Goal: Information Seeking & Learning: Find specific fact

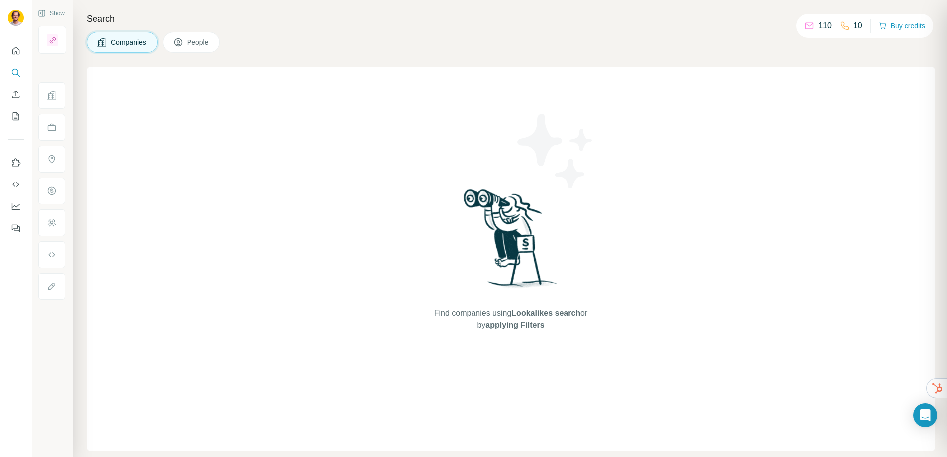
click at [195, 50] on button "People" at bounding box center [192, 42] width 58 height 21
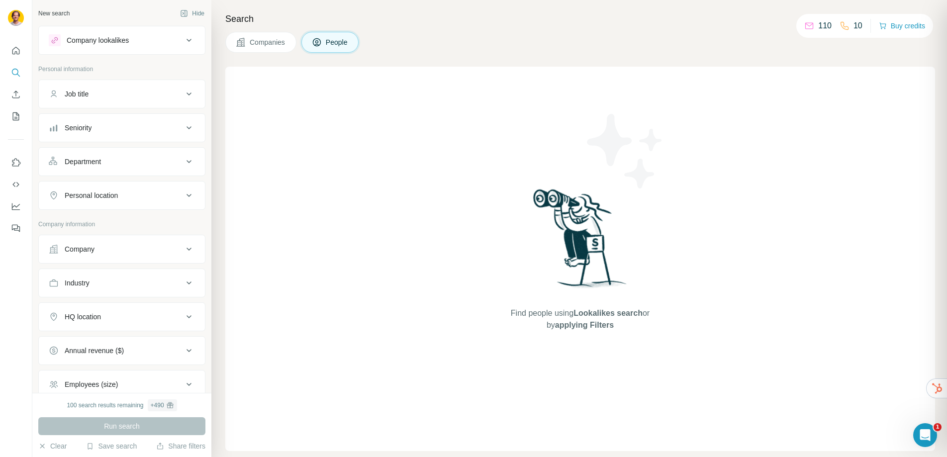
click at [164, 41] on div "Company lookalikes" at bounding box center [116, 40] width 134 height 12
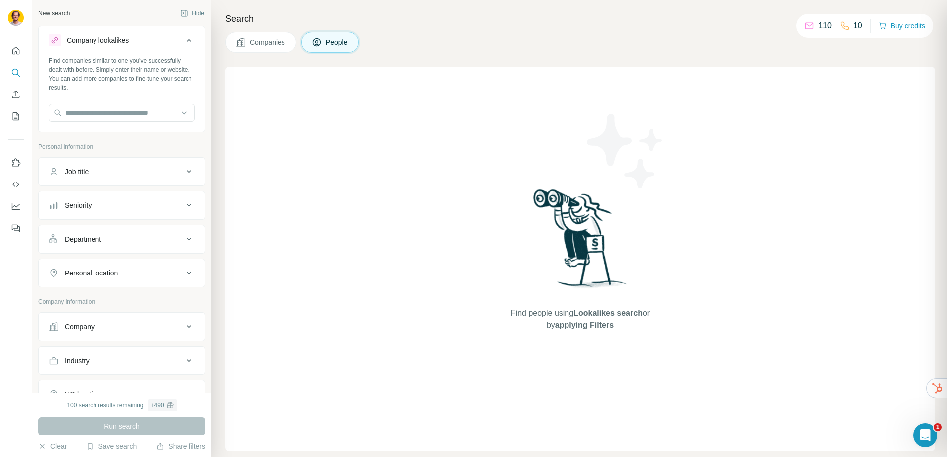
click at [158, 41] on div "Company lookalikes" at bounding box center [116, 40] width 134 height 12
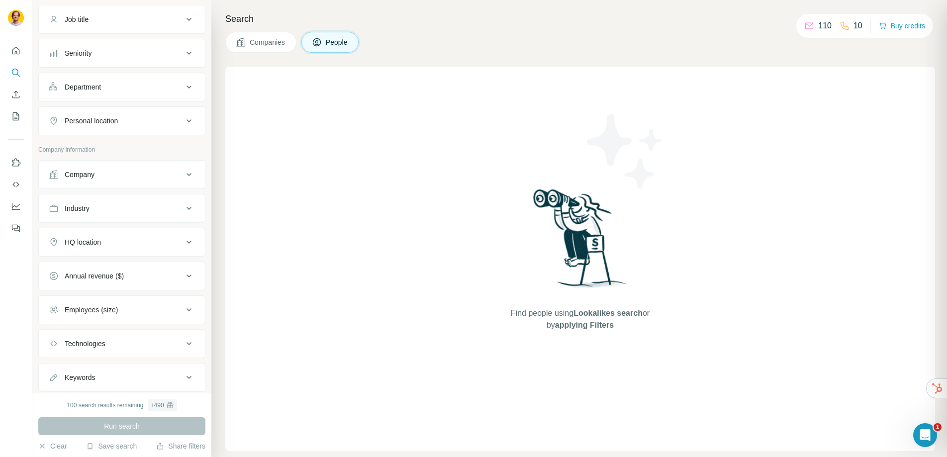
scroll to position [102, 0]
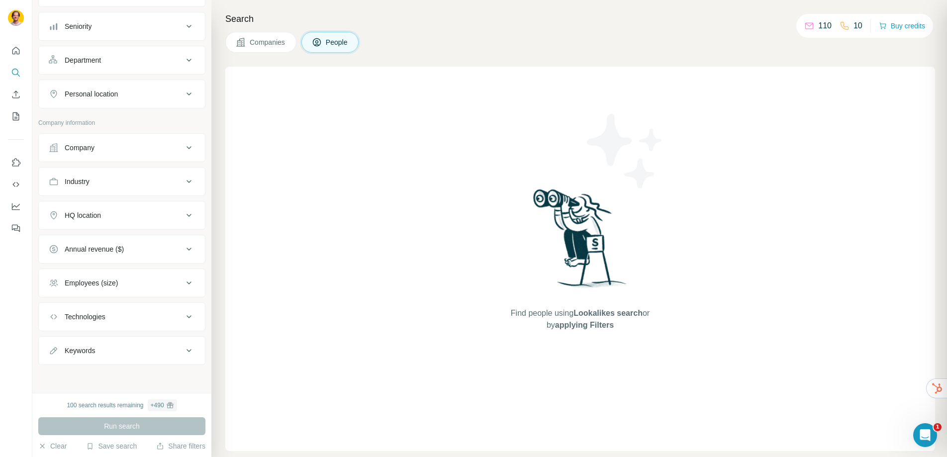
click at [129, 347] on div "Keywords" at bounding box center [116, 351] width 134 height 10
click at [100, 371] on input "text" at bounding box center [112, 376] width 126 height 18
type input "*******"
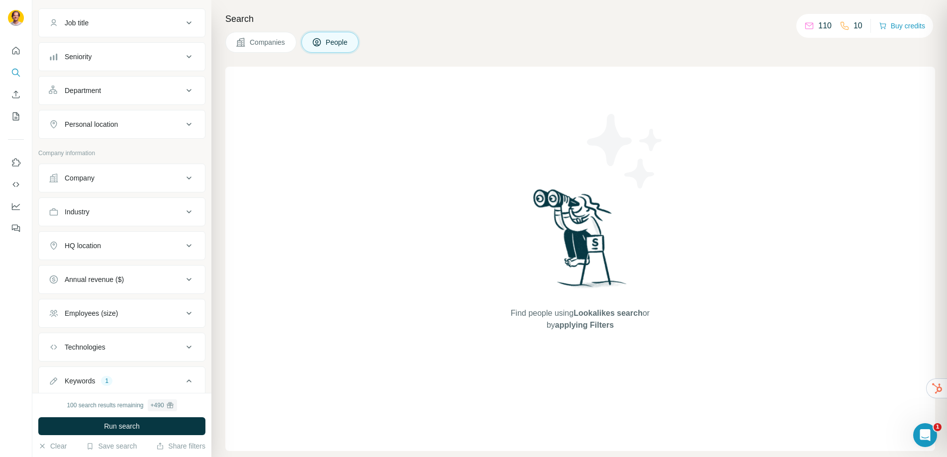
scroll to position [167, 0]
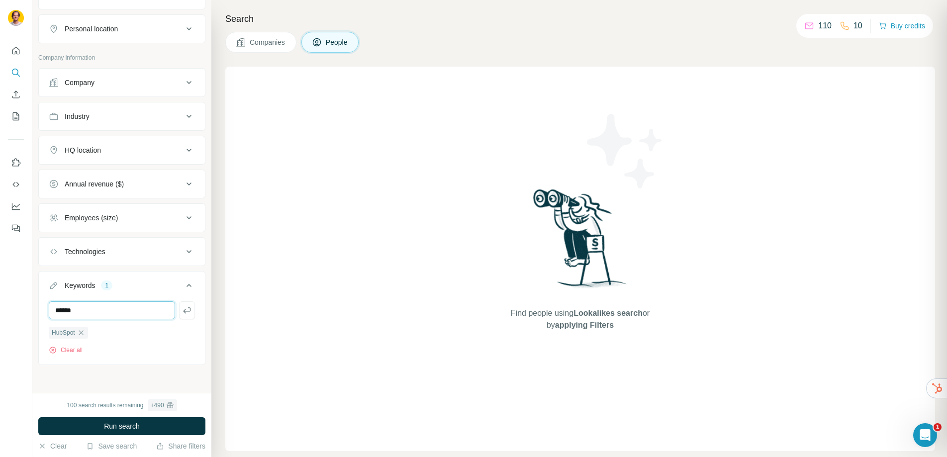
type input "******"
type input "********"
type input "**********"
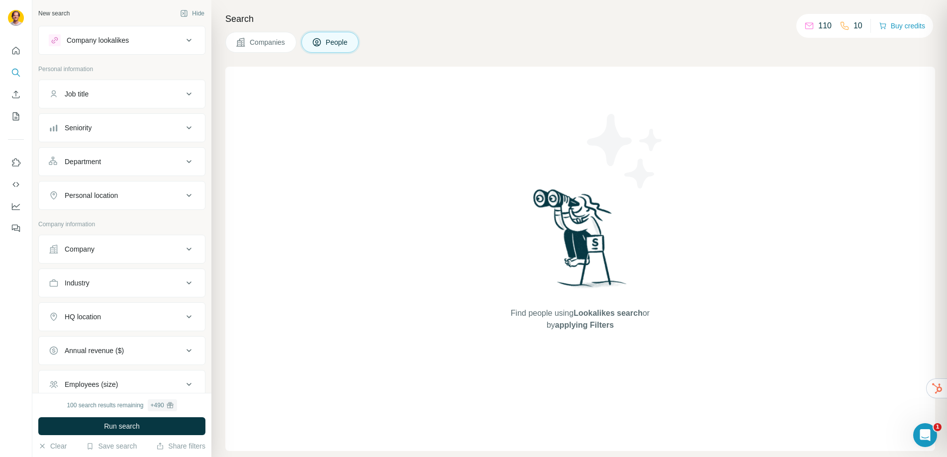
click at [123, 195] on div "Personal location" at bounding box center [116, 196] width 134 height 10
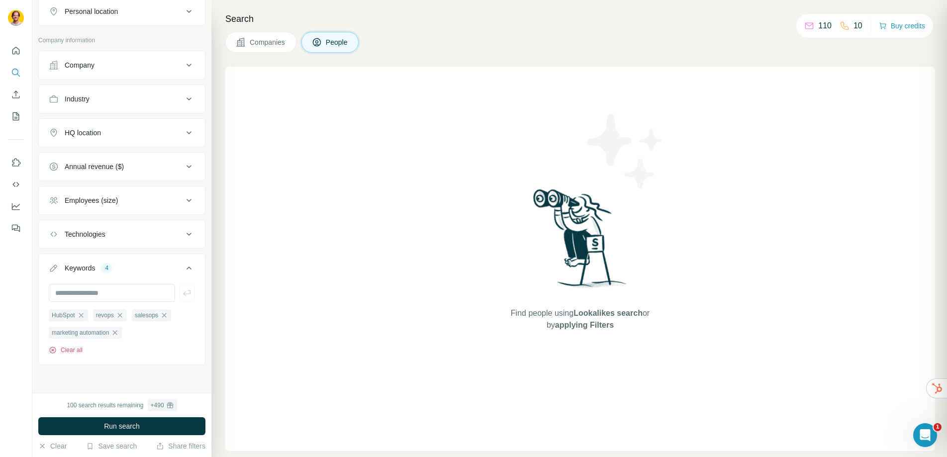
click at [75, 349] on button "Clear all" at bounding box center [66, 350] width 34 height 9
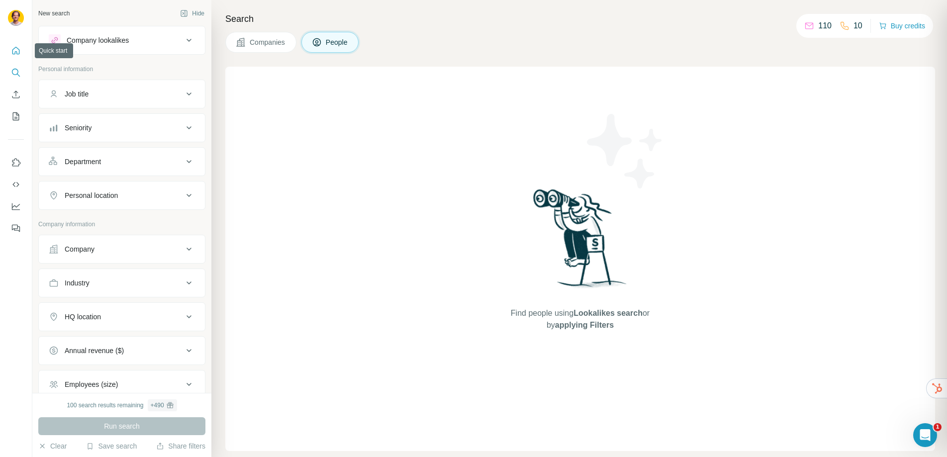
click at [15, 54] on icon "Quick start" at bounding box center [16, 51] width 10 height 10
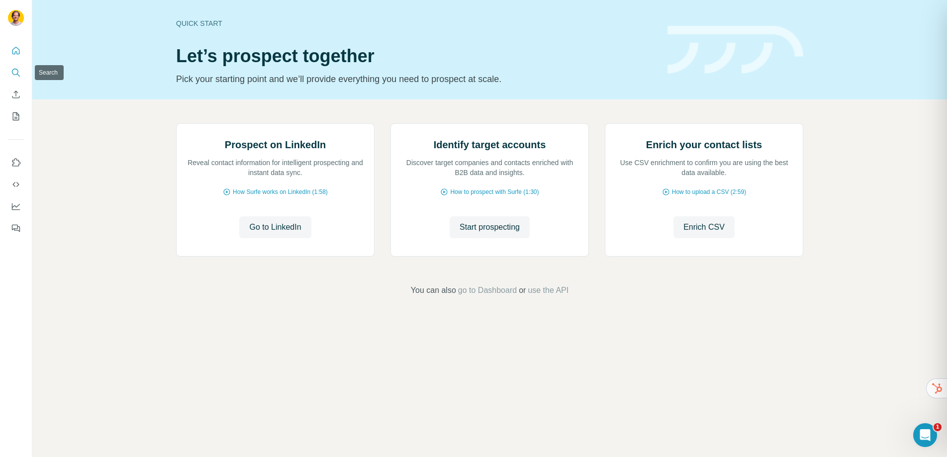
click at [20, 76] on icon "Search" at bounding box center [16, 73] width 10 height 10
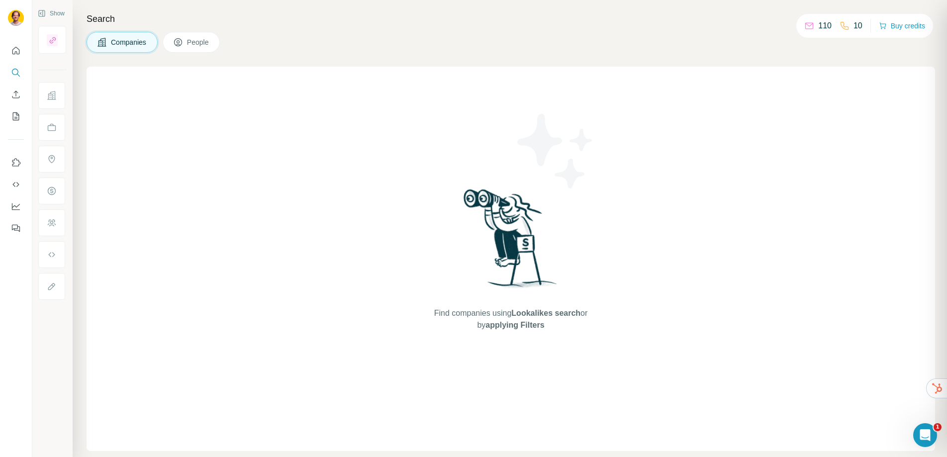
click at [208, 43] on span "People" at bounding box center [198, 42] width 23 height 10
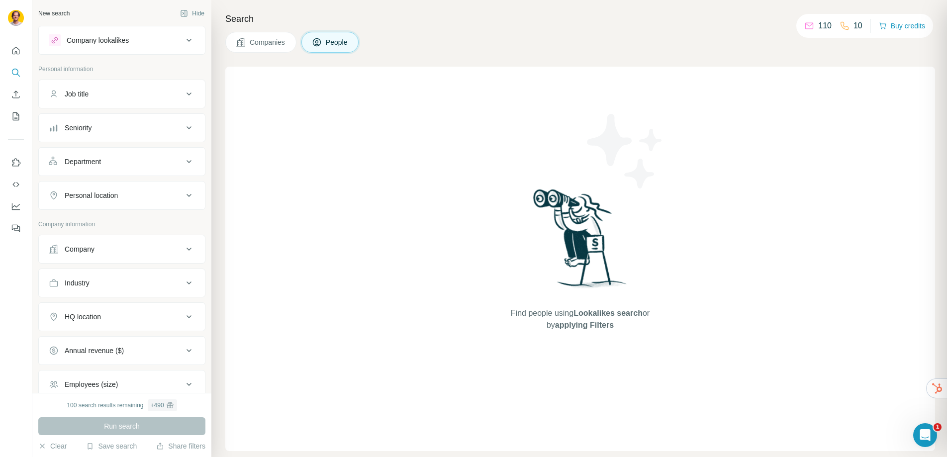
click at [143, 196] on div "Personal location" at bounding box center [116, 196] width 134 height 10
click at [127, 220] on input "text" at bounding box center [122, 220] width 146 height 18
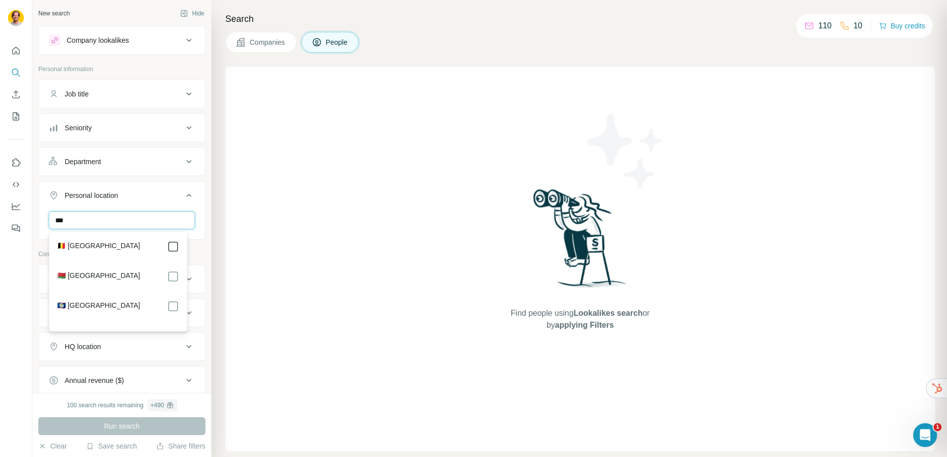
type input "***"
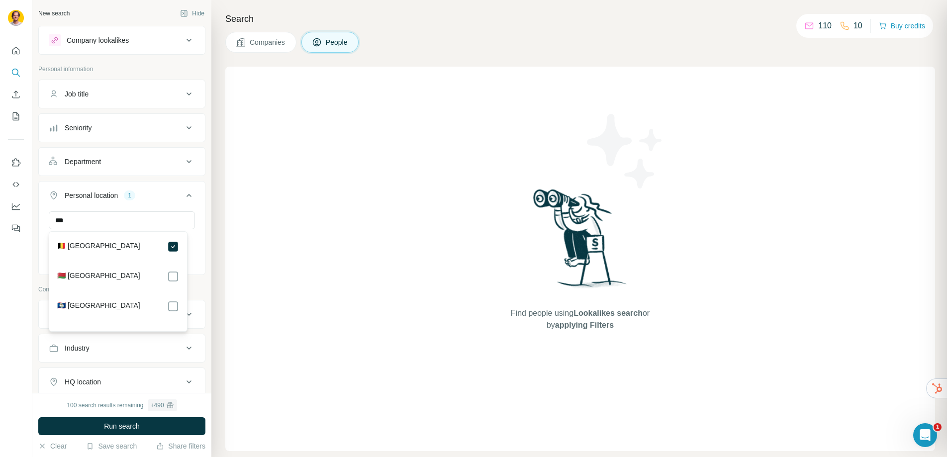
click at [203, 227] on div "New search Hide Company lookalikes Personal information Job title Seniority Dep…" at bounding box center [121, 196] width 179 height 393
click at [121, 94] on div "Job title" at bounding box center [116, 94] width 134 height 10
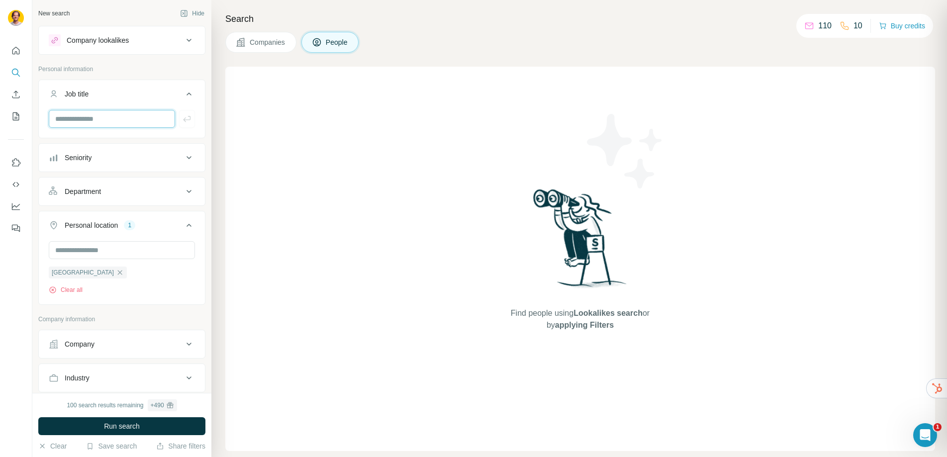
click at [113, 121] on input "text" at bounding box center [112, 119] width 126 height 18
type input "******"
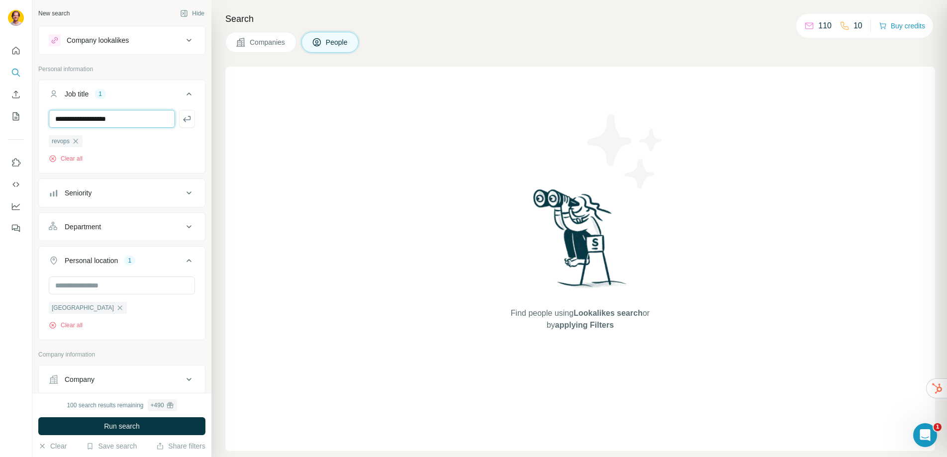
type input "**********"
type input "********"
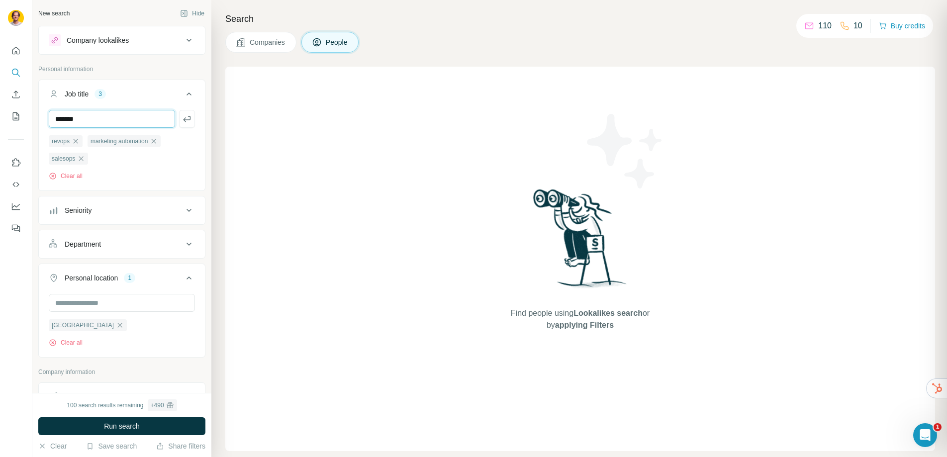
type input "*******"
click at [130, 427] on span "Run search" at bounding box center [122, 426] width 36 height 10
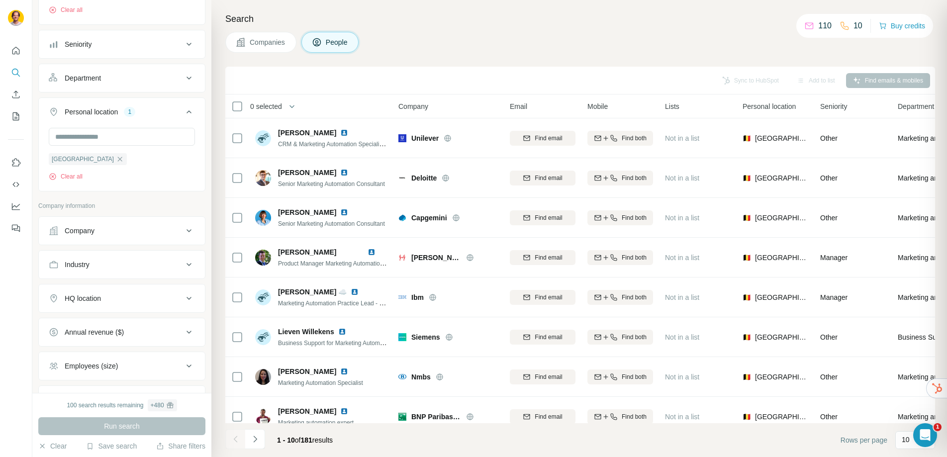
scroll to position [168, 0]
click at [139, 237] on button "Company" at bounding box center [122, 229] width 166 height 24
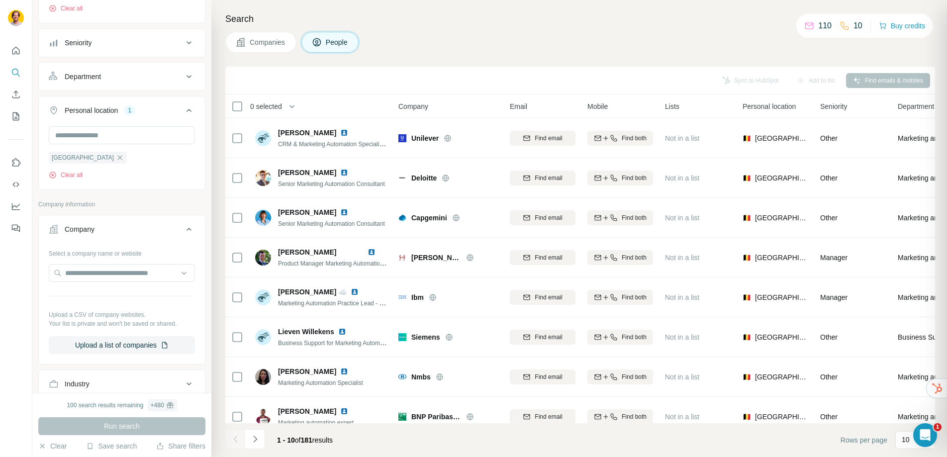
click at [139, 236] on button "Company" at bounding box center [122, 231] width 166 height 28
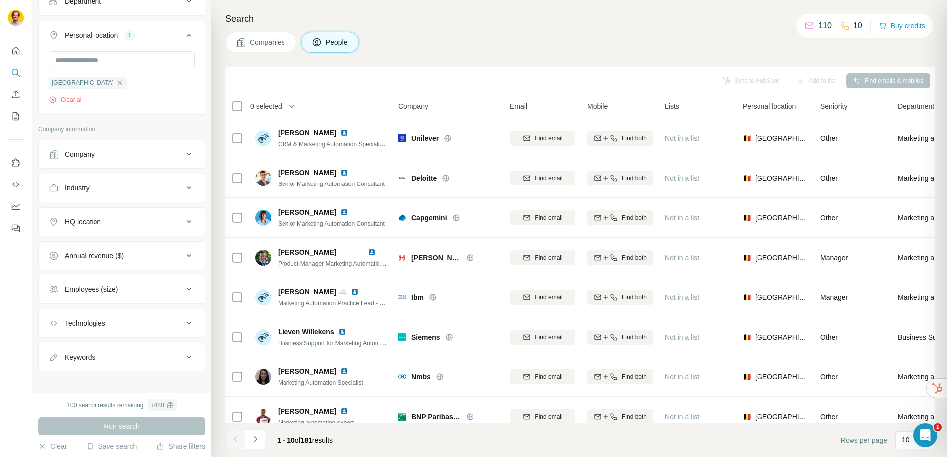
scroll to position [249, 0]
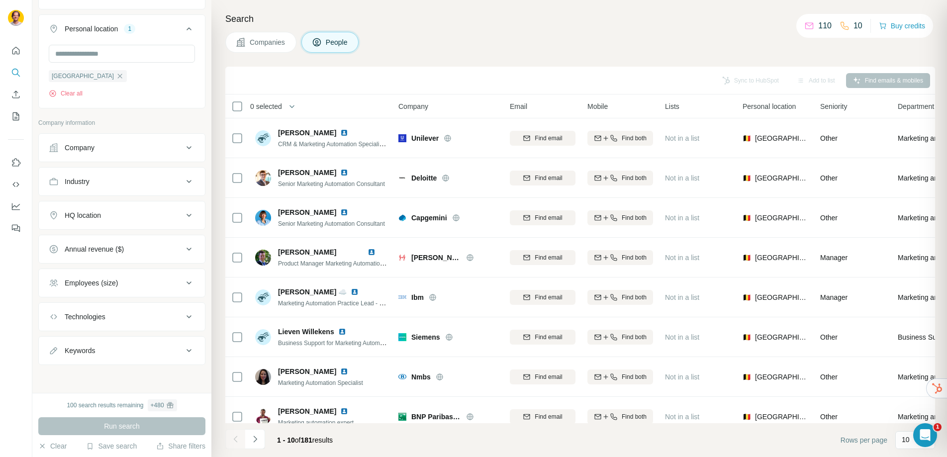
click at [139, 285] on div "Employees (size)" at bounding box center [116, 283] width 134 height 10
click at [58, 324] on icon at bounding box center [55, 323] width 12 height 12
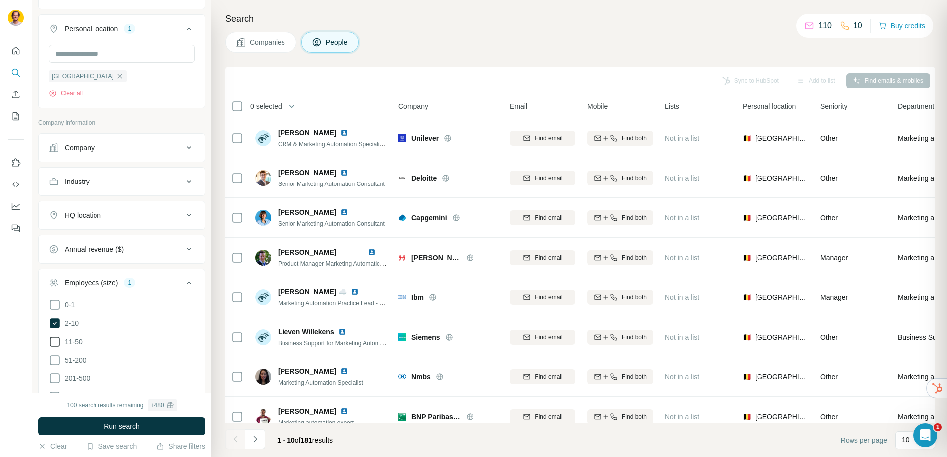
click at [57, 342] on icon at bounding box center [55, 342] width 12 height 12
click at [57, 363] on icon at bounding box center [55, 360] width 12 height 12
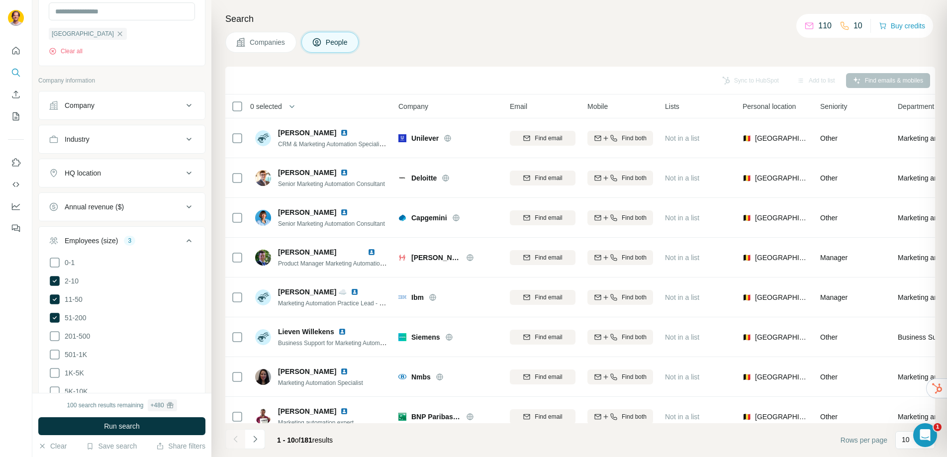
scroll to position [292, 0]
click at [24, 359] on div at bounding box center [16, 228] width 32 height 457
click at [134, 431] on button "Run search" at bounding box center [121, 426] width 167 height 18
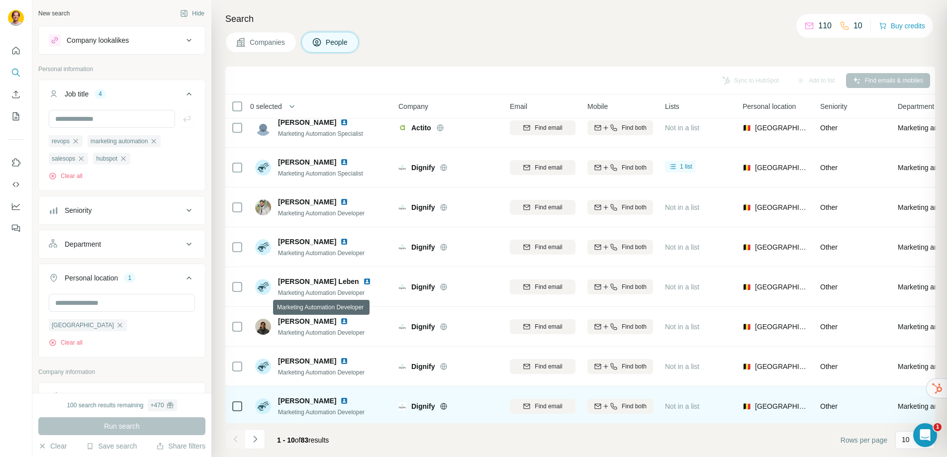
scroll to position [0, 0]
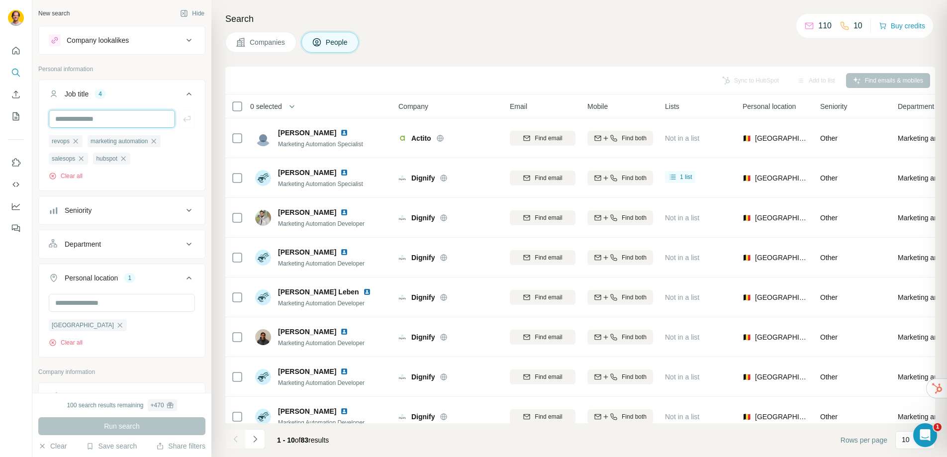
click at [87, 117] on input "text" at bounding box center [112, 119] width 126 height 18
type input "**********"
click at [163, 427] on button "Run search" at bounding box center [121, 426] width 167 height 18
click at [174, 161] on icon "button" at bounding box center [171, 158] width 4 height 4
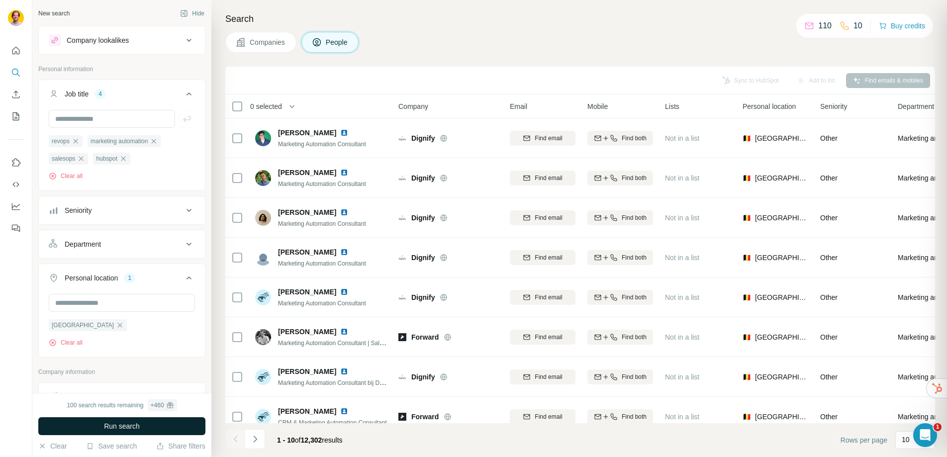
click at [143, 431] on button "Run search" at bounding box center [121, 426] width 167 height 18
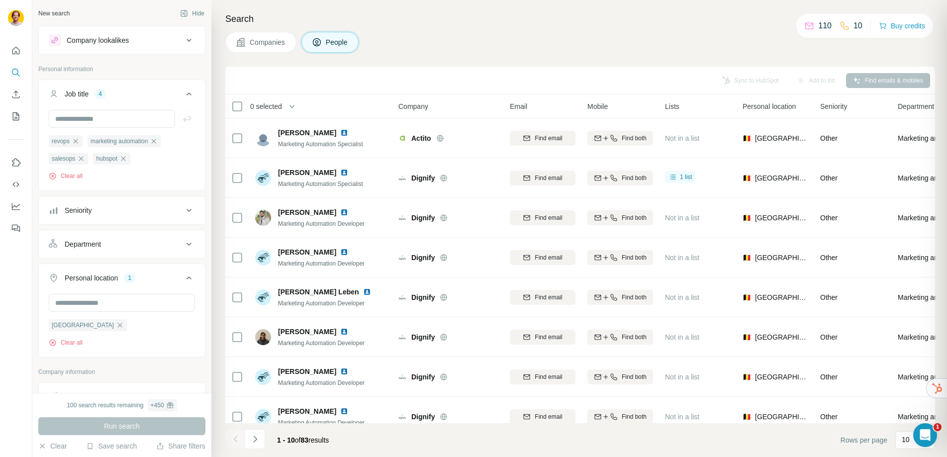
click at [158, 142] on icon "button" at bounding box center [154, 141] width 8 height 8
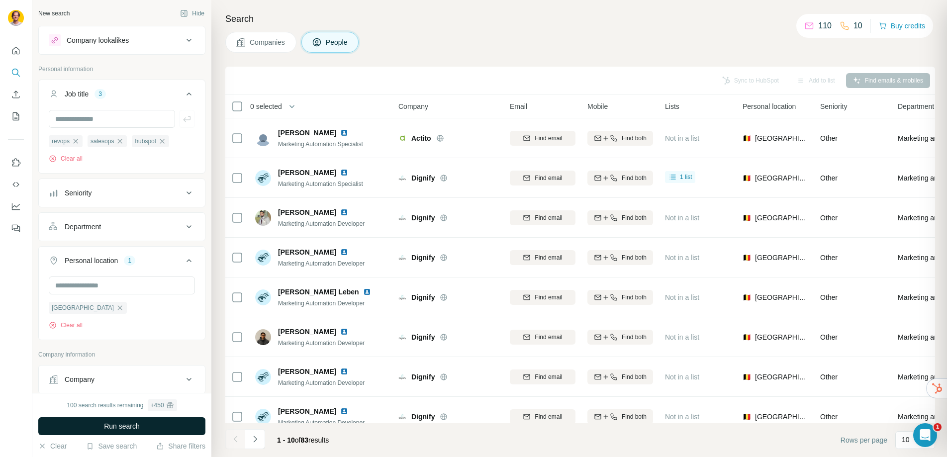
click at [147, 424] on button "Run search" at bounding box center [121, 426] width 167 height 18
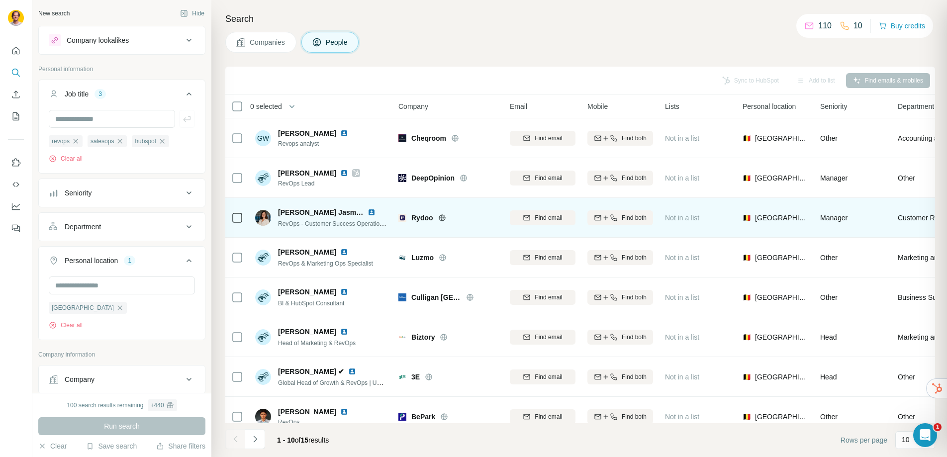
click at [372, 213] on img at bounding box center [372, 212] width 8 height 8
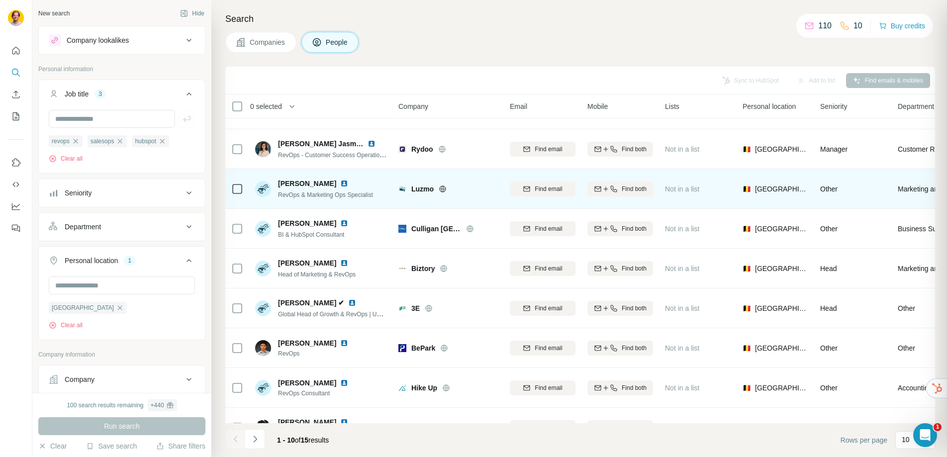
scroll to position [76, 0]
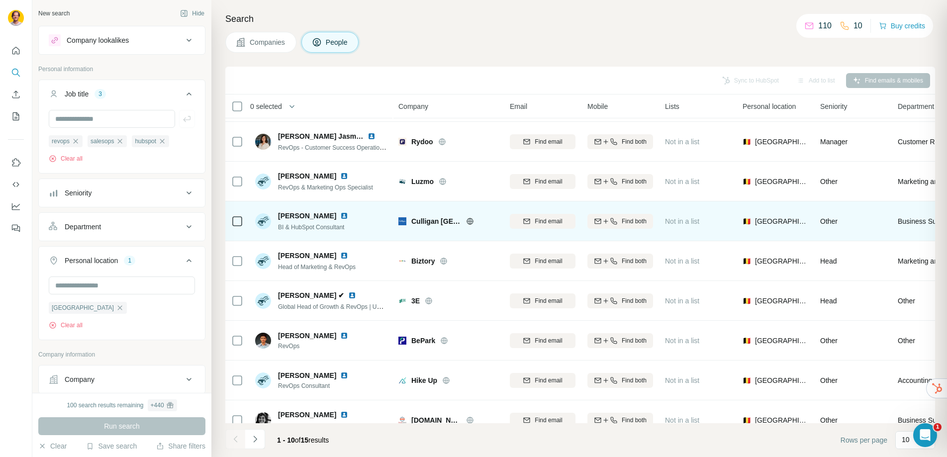
click at [341, 217] on img at bounding box center [344, 216] width 8 height 8
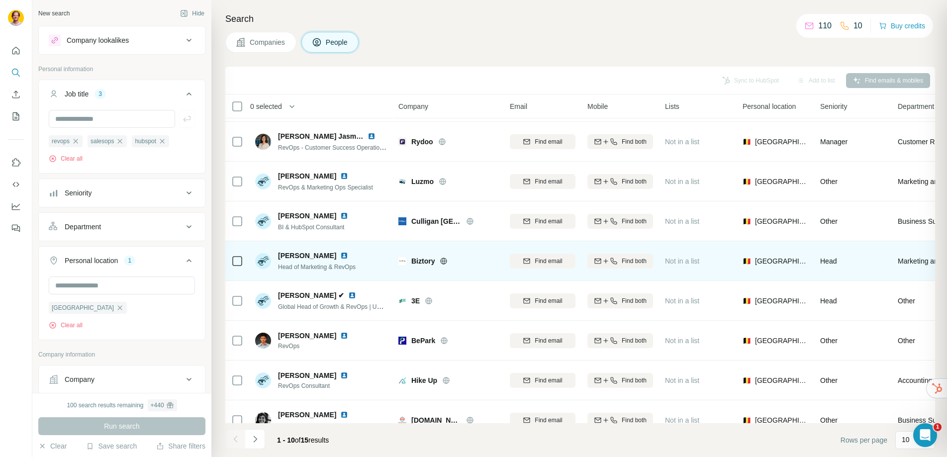
click at [348, 256] on img at bounding box center [344, 256] width 8 height 8
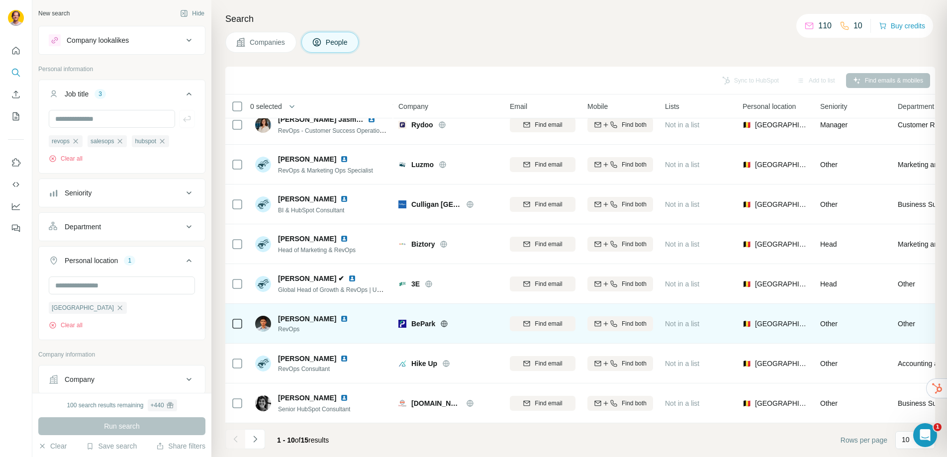
click at [340, 315] on img at bounding box center [344, 319] width 8 height 8
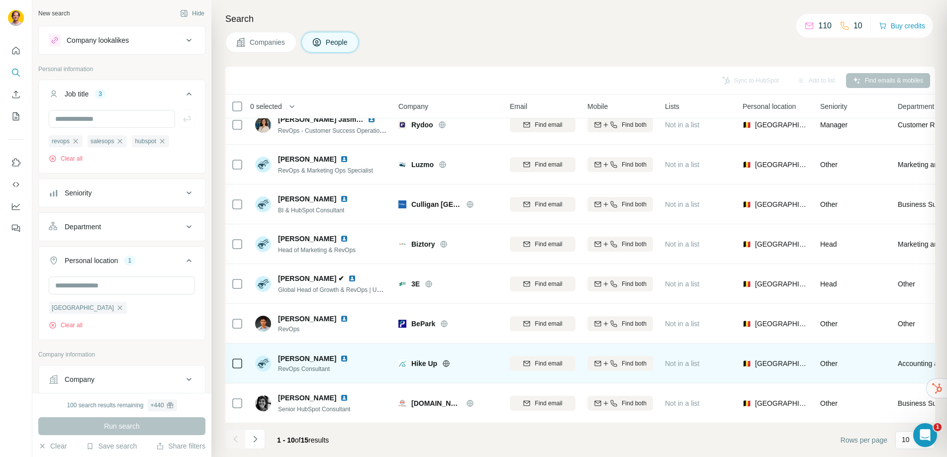
click at [340, 355] on img at bounding box center [344, 359] width 8 height 8
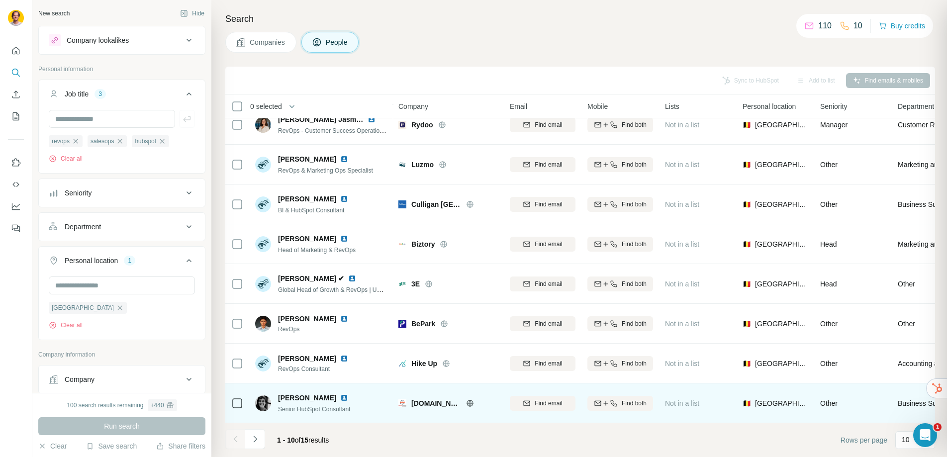
click at [340, 394] on img at bounding box center [344, 398] width 8 height 8
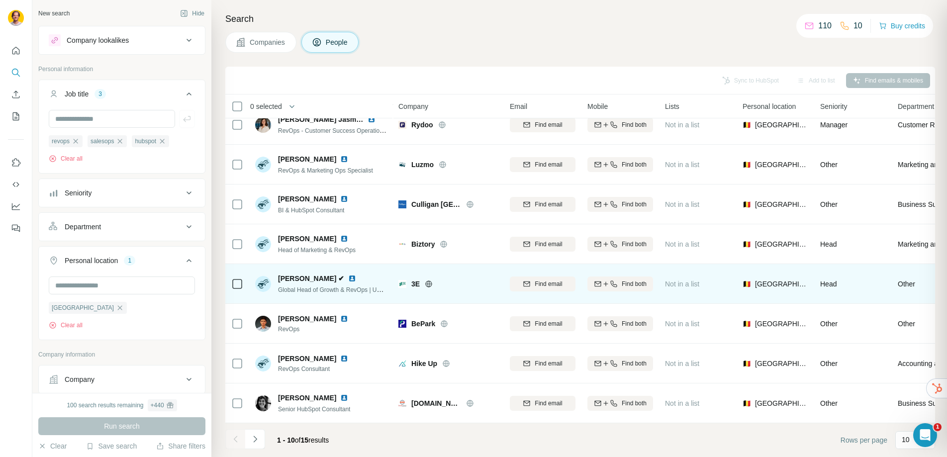
scroll to position [0, 0]
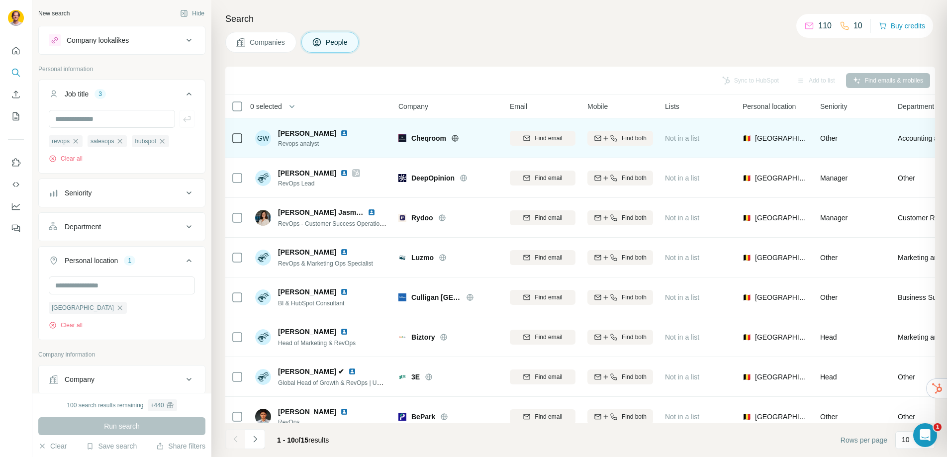
click at [340, 134] on img at bounding box center [344, 133] width 8 height 8
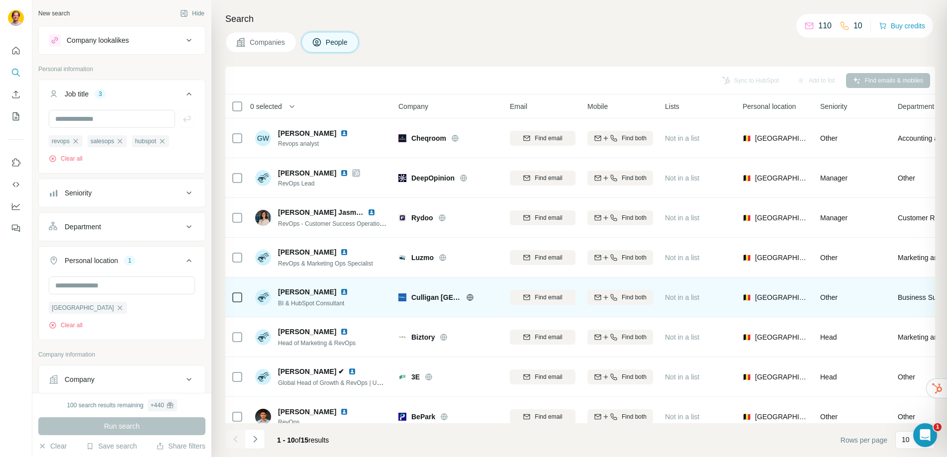
scroll to position [99, 0]
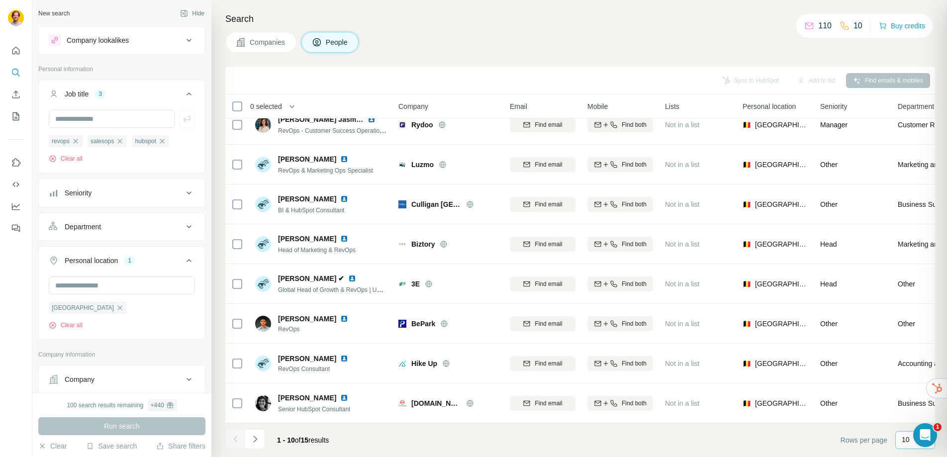
click at [901, 441] on div "10" at bounding box center [916, 440] width 40 height 18
click at [911, 367] on p "60" at bounding box center [908, 364] width 8 height 10
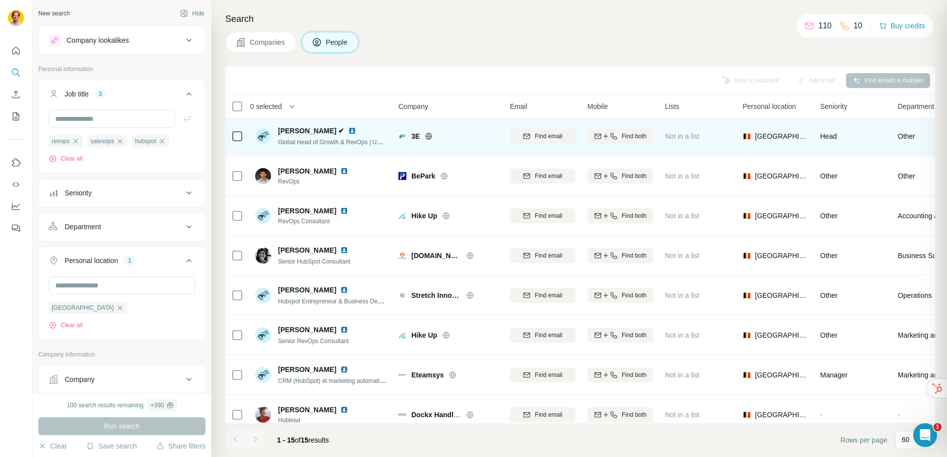
scroll to position [298, 0]
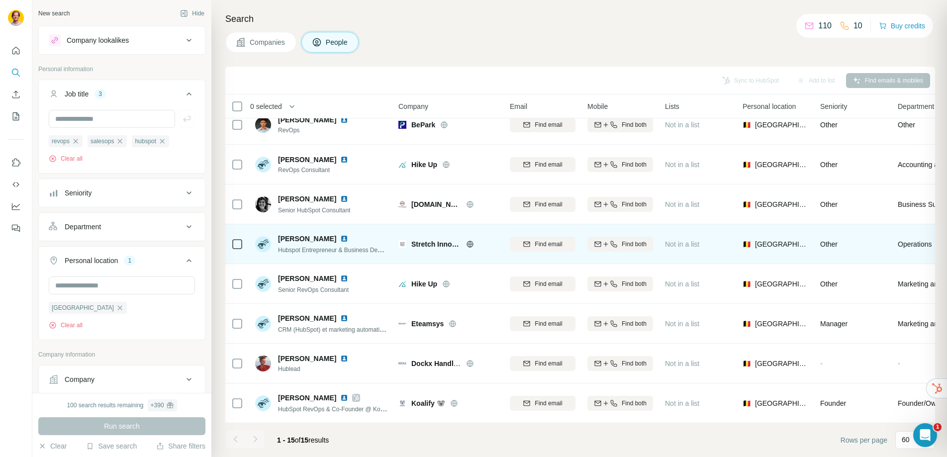
click at [340, 235] on img at bounding box center [344, 239] width 8 height 8
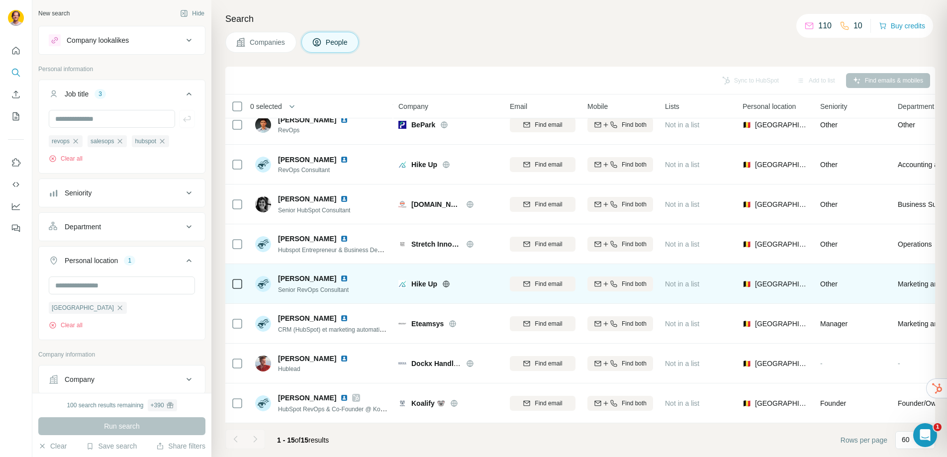
click at [348, 275] on img at bounding box center [344, 279] width 8 height 8
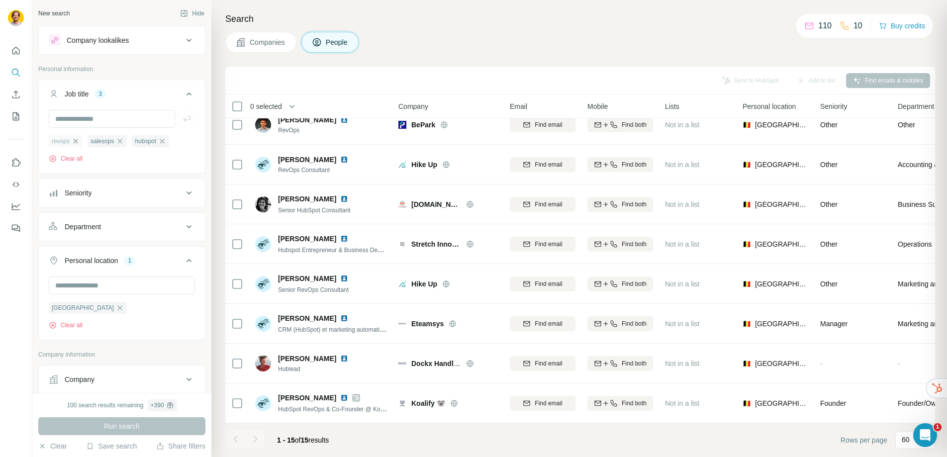
click at [78, 141] on icon "button" at bounding box center [76, 141] width 8 height 8
click at [83, 140] on icon "button" at bounding box center [81, 141] width 8 height 8
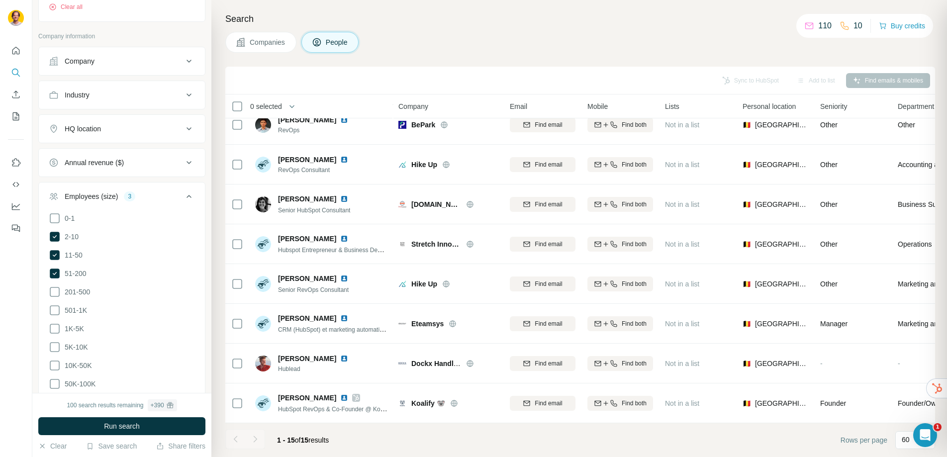
scroll to position [328, 0]
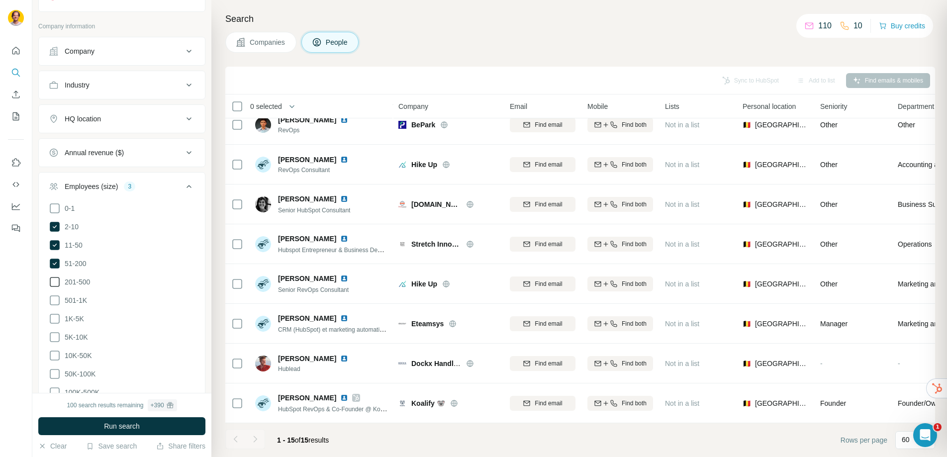
click at [55, 281] on icon at bounding box center [55, 282] width 12 height 12
click at [149, 423] on button "Run search" at bounding box center [121, 426] width 167 height 18
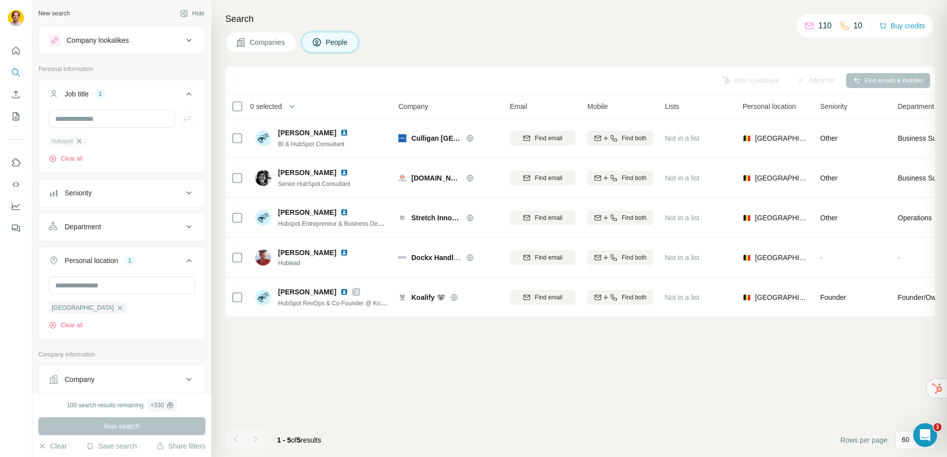
click at [83, 141] on icon "button" at bounding box center [79, 141] width 8 height 8
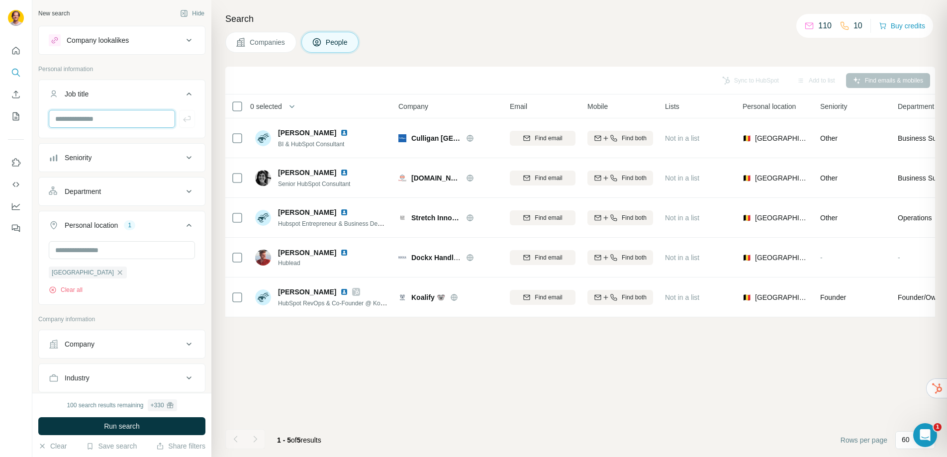
click at [90, 118] on input "text" at bounding box center [112, 119] width 126 height 18
type input "********"
click at [109, 424] on span "Run search" at bounding box center [122, 426] width 36 height 10
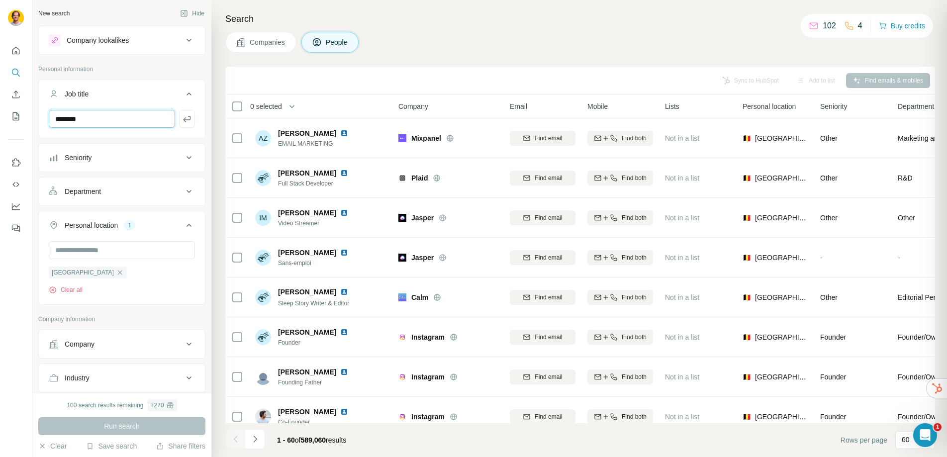
click at [101, 119] on input "********" at bounding box center [112, 119] width 126 height 18
type input "******"
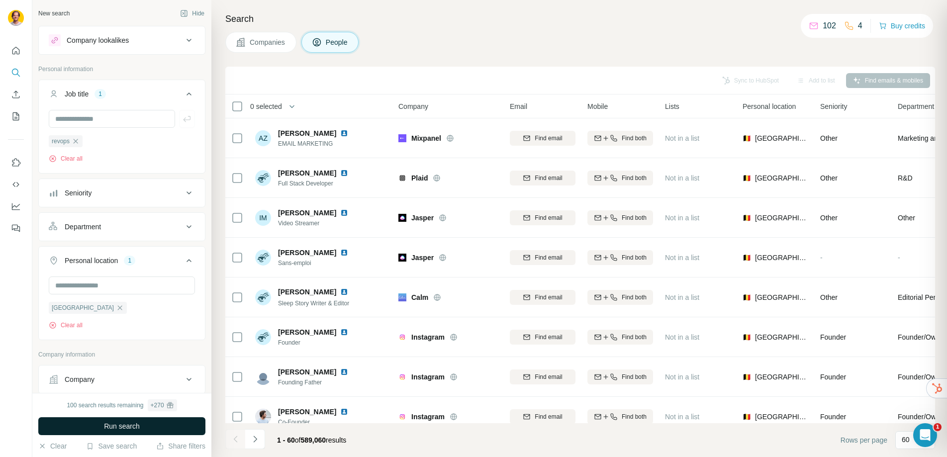
click at [137, 420] on button "Run search" at bounding box center [121, 426] width 167 height 18
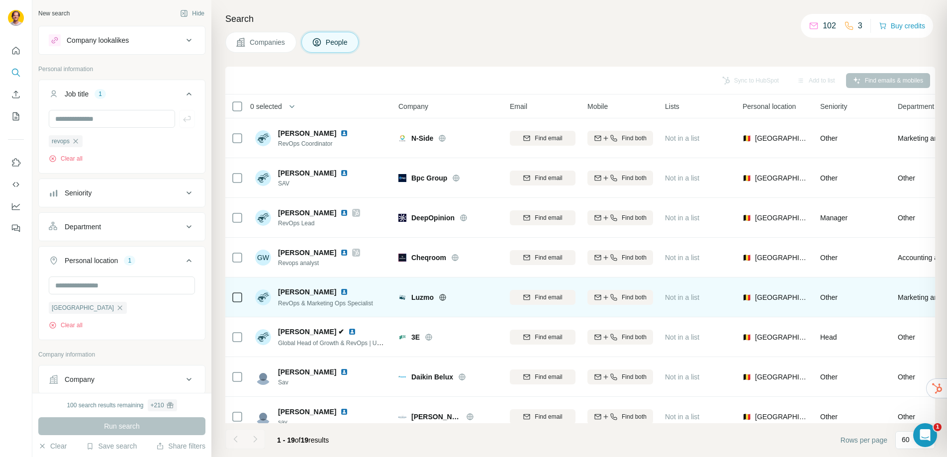
click at [340, 293] on img at bounding box center [344, 292] width 8 height 8
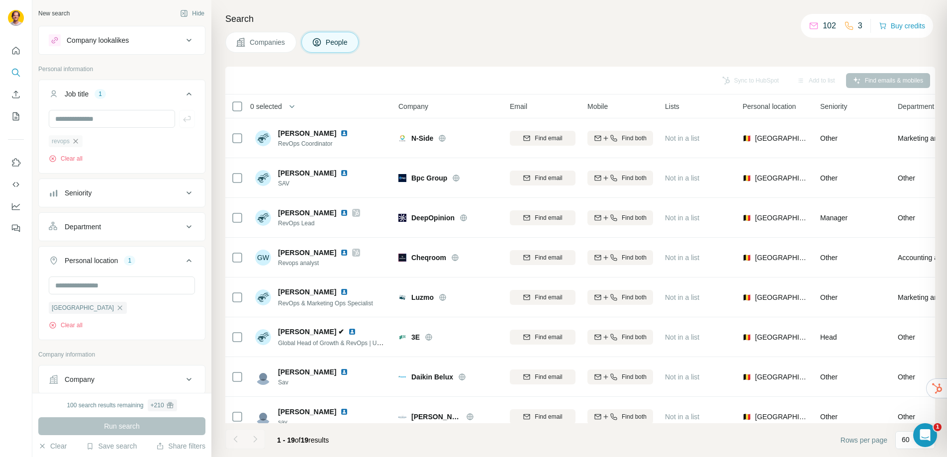
click at [76, 140] on icon "button" at bounding box center [76, 141] width 8 height 8
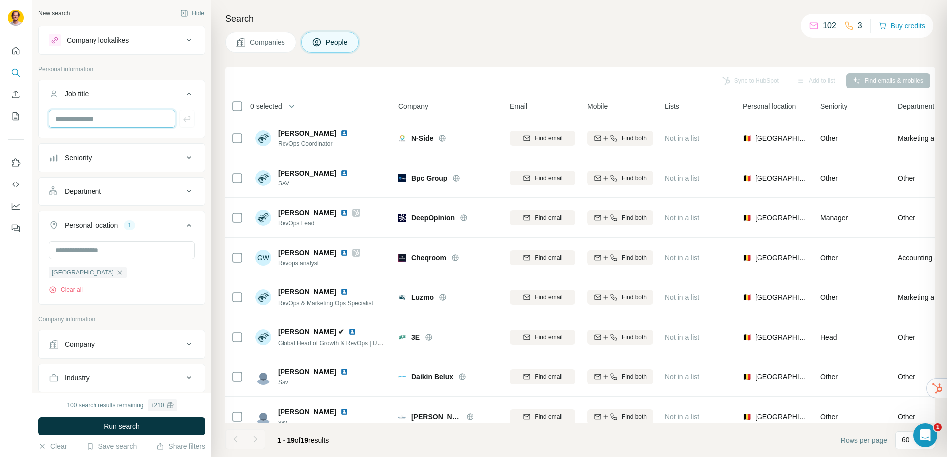
click at [82, 115] on input "text" at bounding box center [112, 119] width 126 height 18
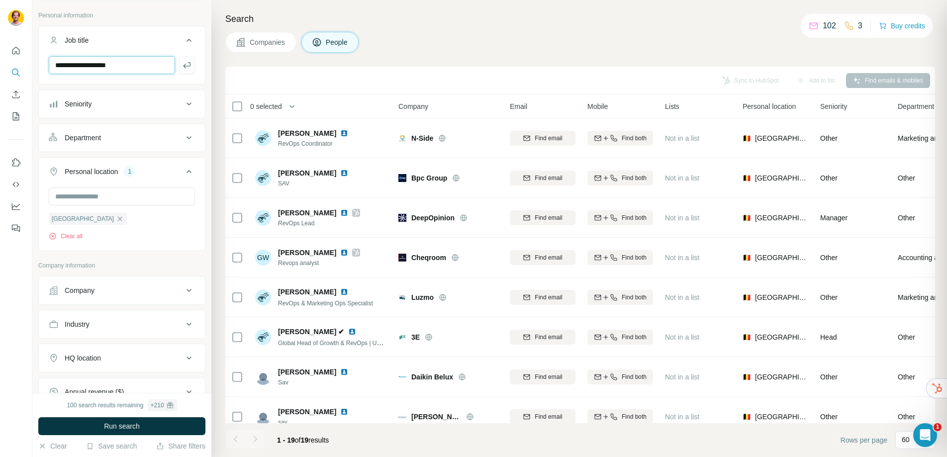
scroll to position [57, 0]
type input "**********"
click at [133, 319] on div "Industry" at bounding box center [116, 321] width 134 height 10
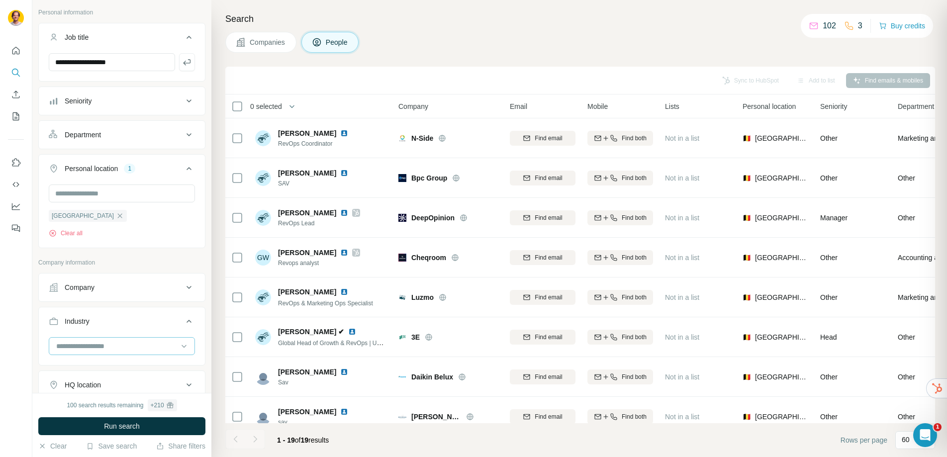
click at [122, 344] on input at bounding box center [116, 346] width 123 height 11
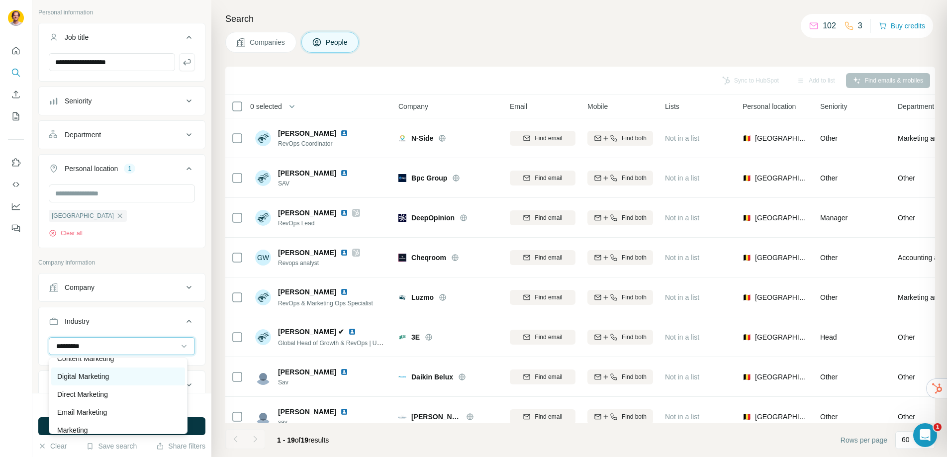
scroll to position [62, 0]
type input "*********"
click at [138, 379] on div "Digital Marketing" at bounding box center [118, 379] width 122 height 10
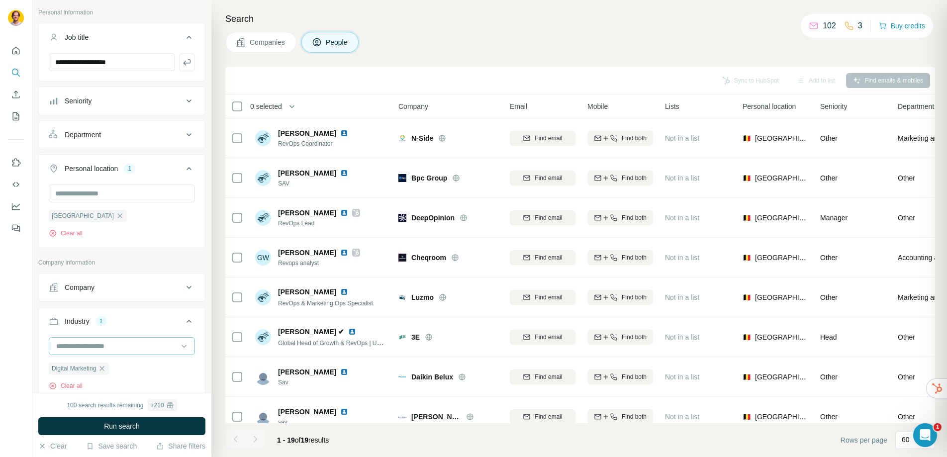
click at [127, 349] on input at bounding box center [116, 346] width 123 height 11
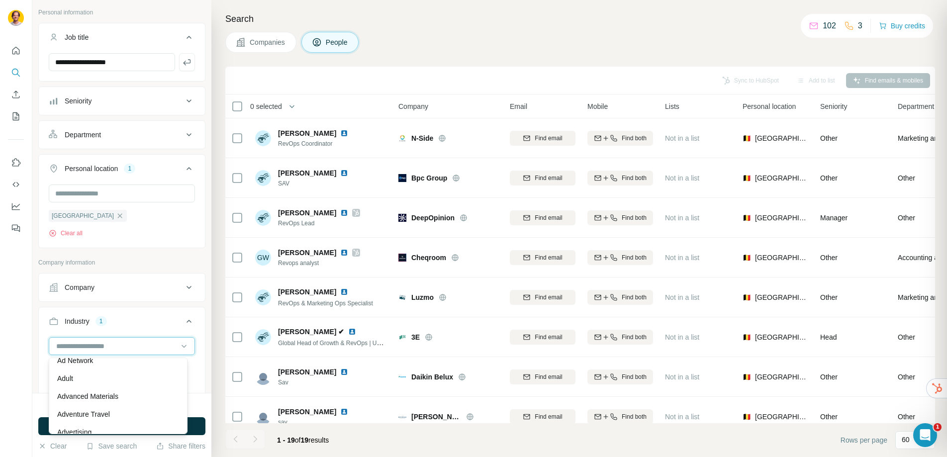
click at [127, 349] on input at bounding box center [116, 346] width 123 height 11
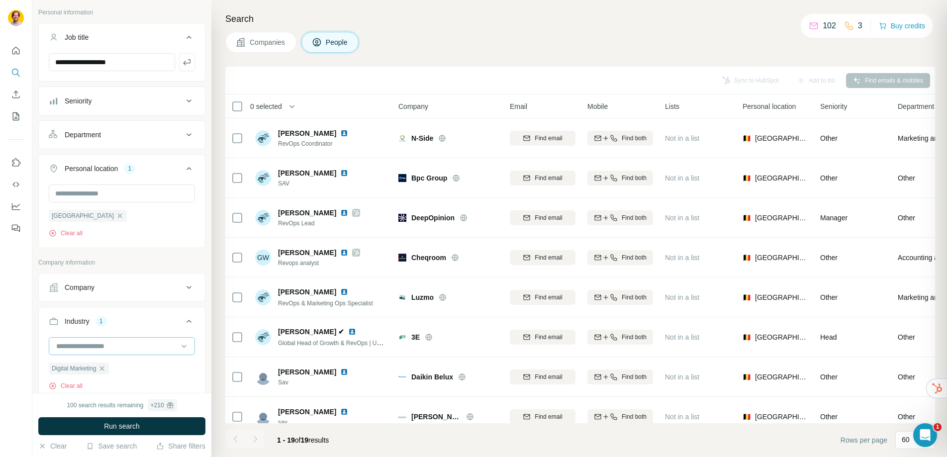
click at [127, 349] on input at bounding box center [116, 346] width 123 height 11
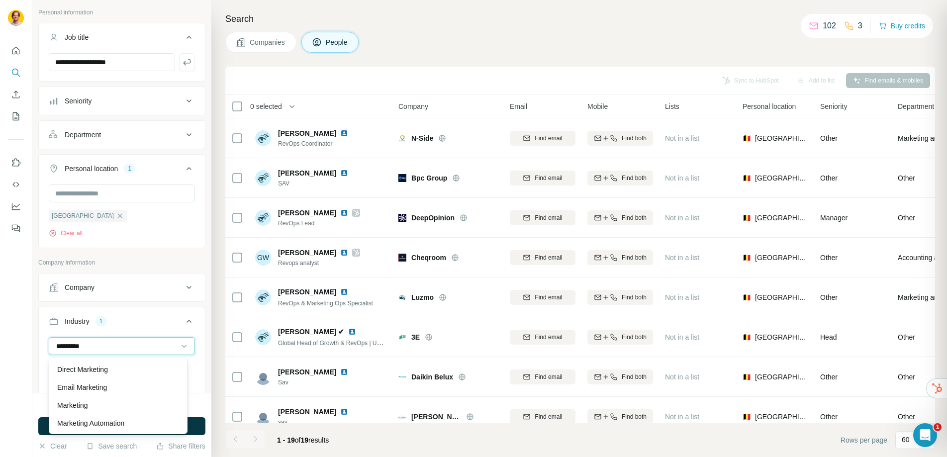
scroll to position [96, 0]
type input "*********"
click at [111, 411] on div "Marketing Automation" at bounding box center [118, 417] width 134 height 18
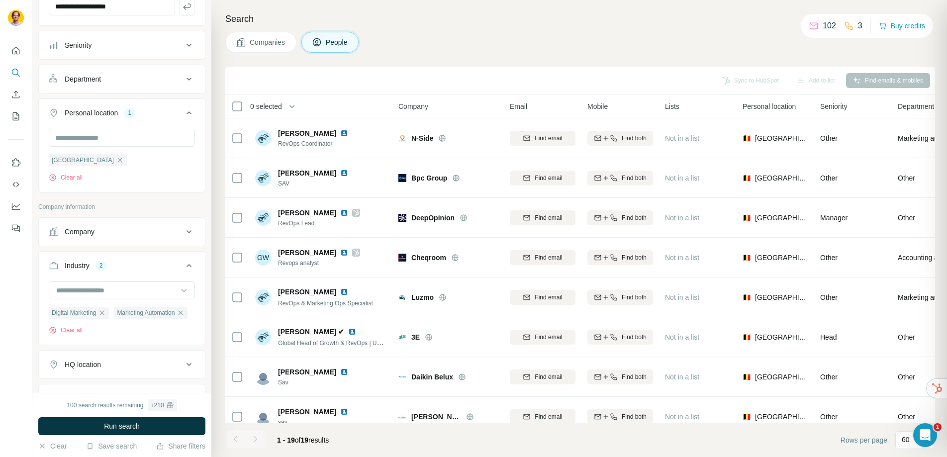
scroll to position [405, 0]
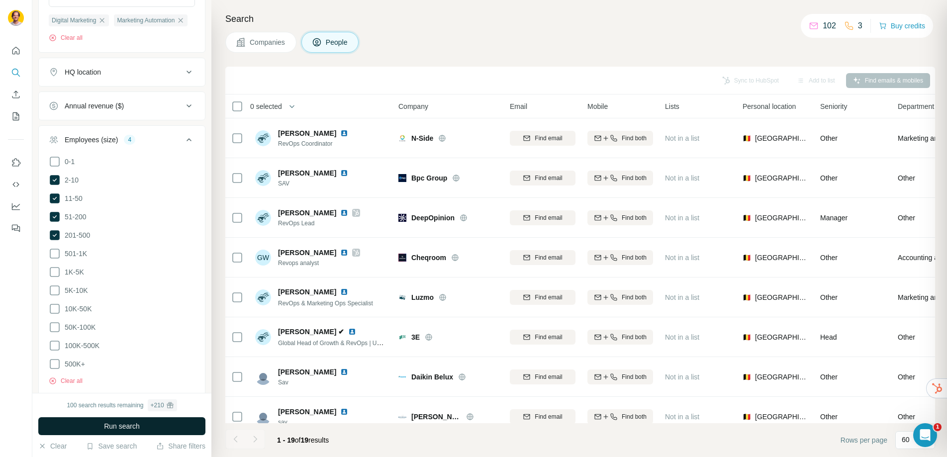
click at [144, 432] on button "Run search" at bounding box center [121, 426] width 167 height 18
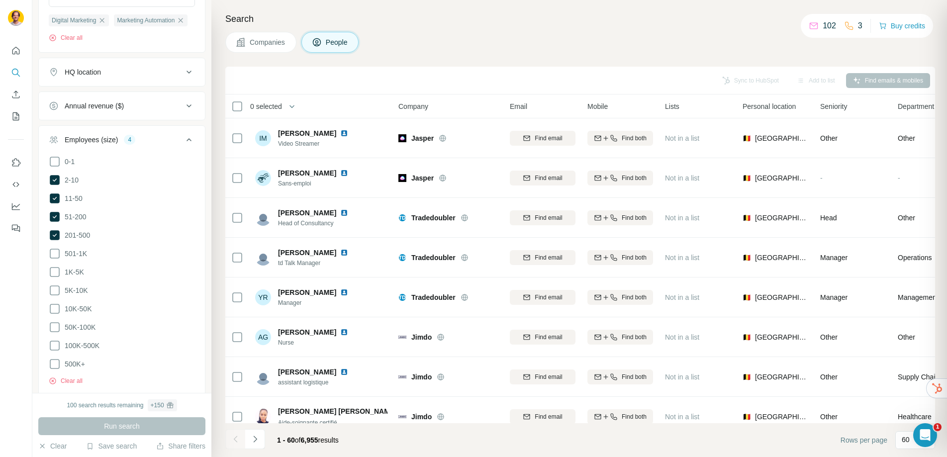
scroll to position [516, 0]
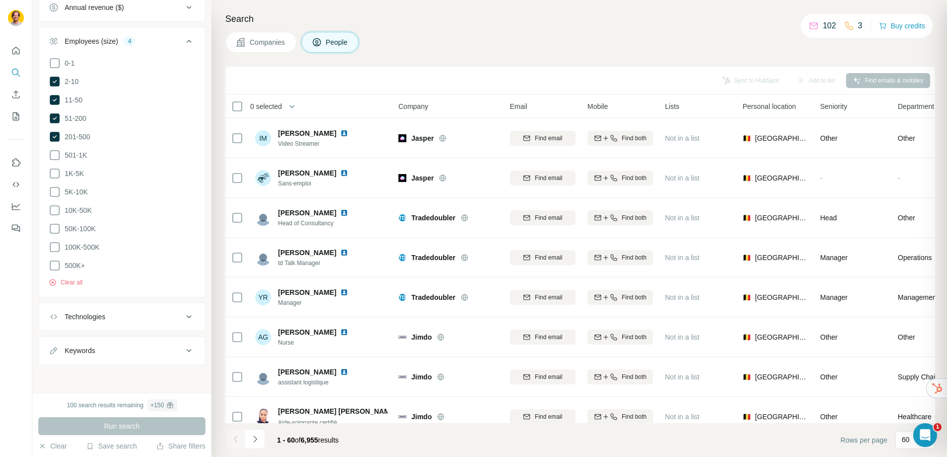
click at [96, 321] on div "Technologies" at bounding box center [85, 317] width 41 height 10
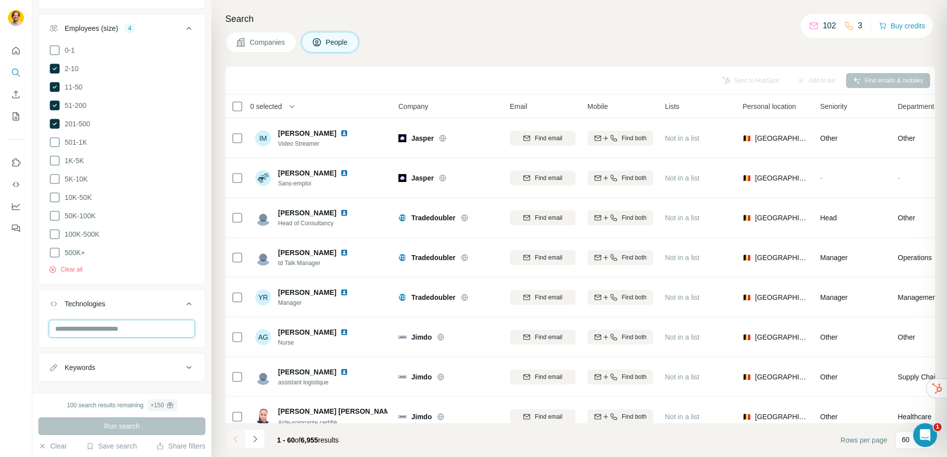
click at [100, 338] on input "text" at bounding box center [122, 329] width 146 height 18
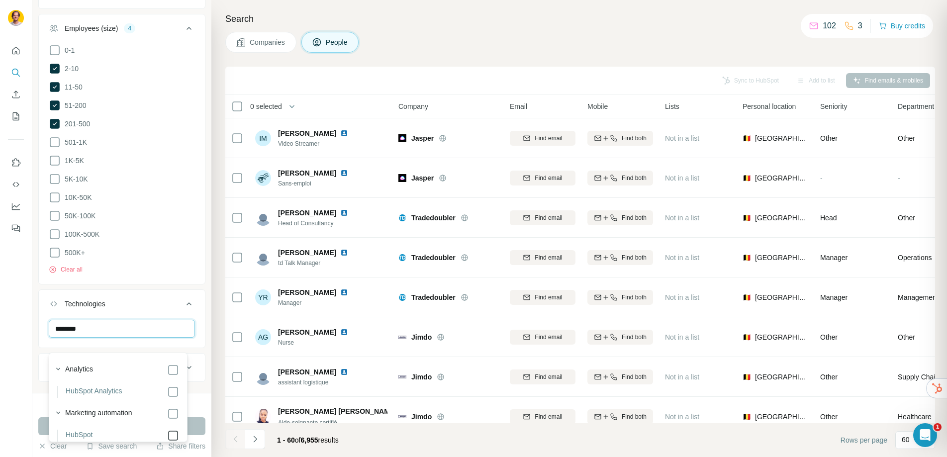
type input "*******"
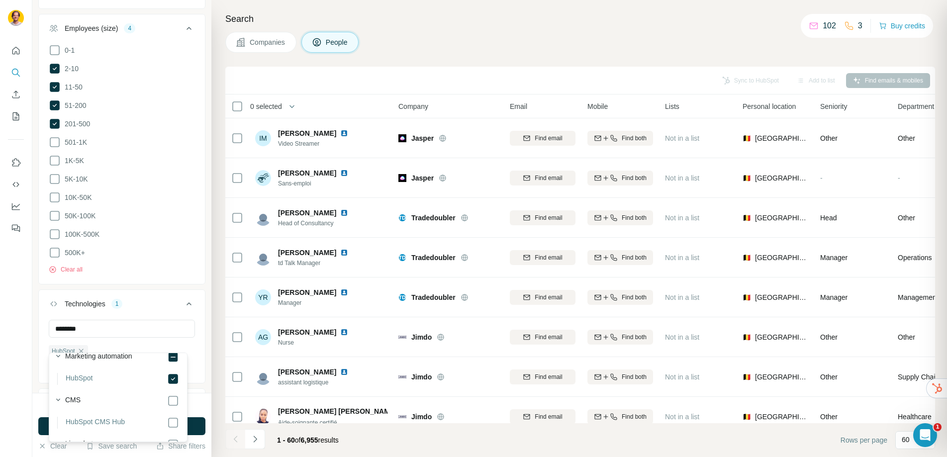
scroll to position [58, 0]
drag, startPoint x: 36, startPoint y: 380, endPoint x: 43, endPoint y: 412, distance: 32.7
click at [36, 380] on div "**********" at bounding box center [121, 196] width 179 height 393
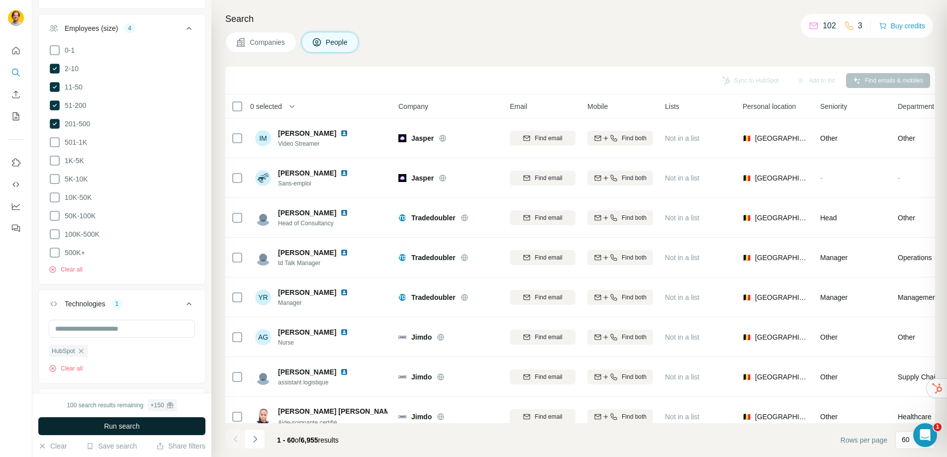
click at [47, 425] on button "Run search" at bounding box center [121, 426] width 167 height 18
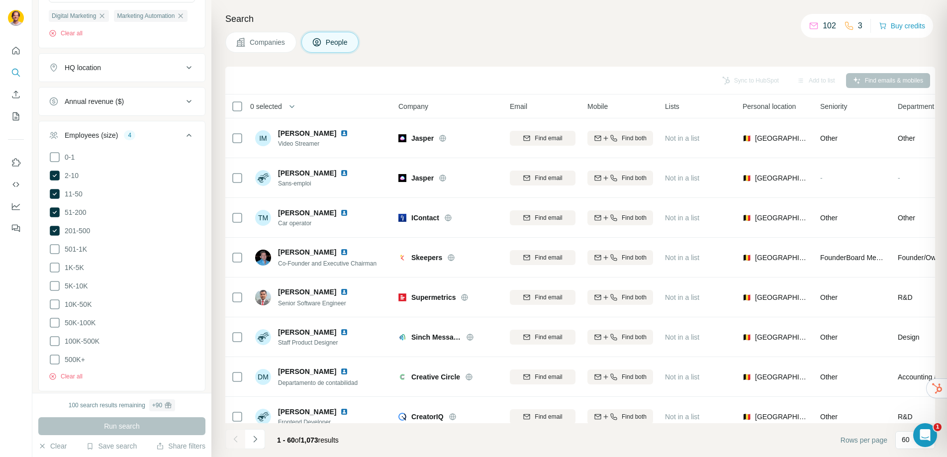
scroll to position [582, 0]
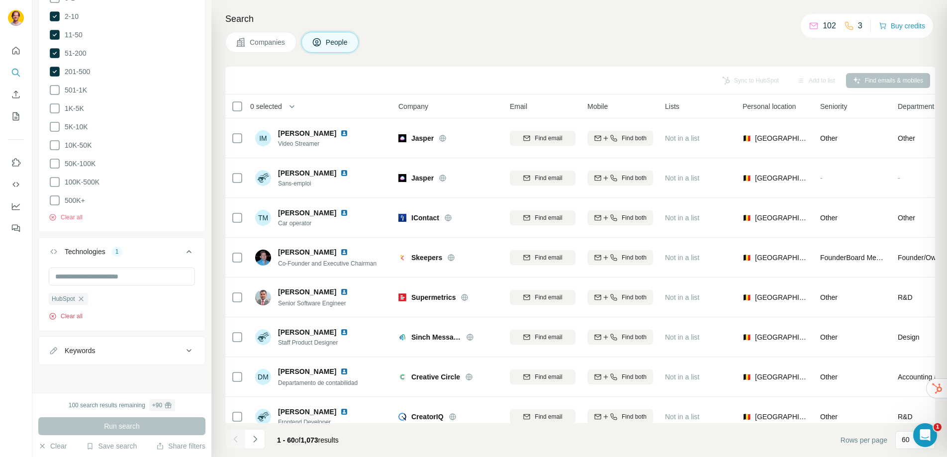
click at [79, 318] on button "Clear all" at bounding box center [66, 316] width 34 height 9
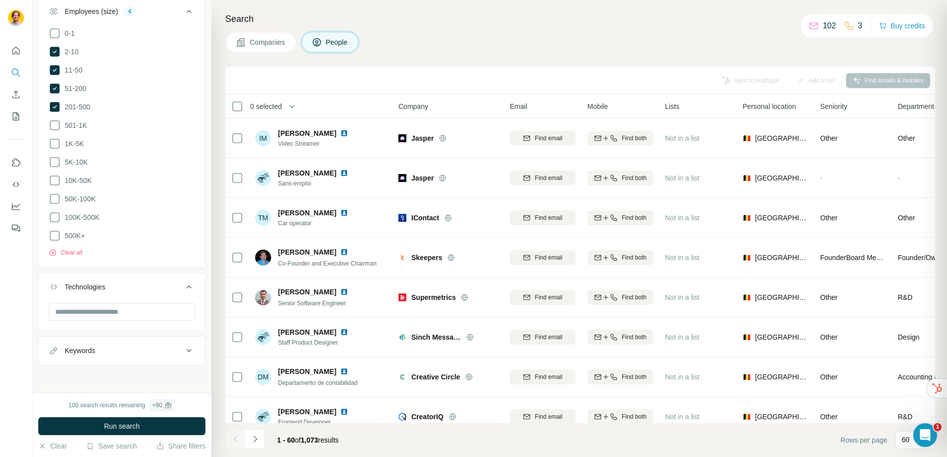
scroll to position [546, 0]
click at [93, 352] on div "Keywords" at bounding box center [80, 351] width 30 height 10
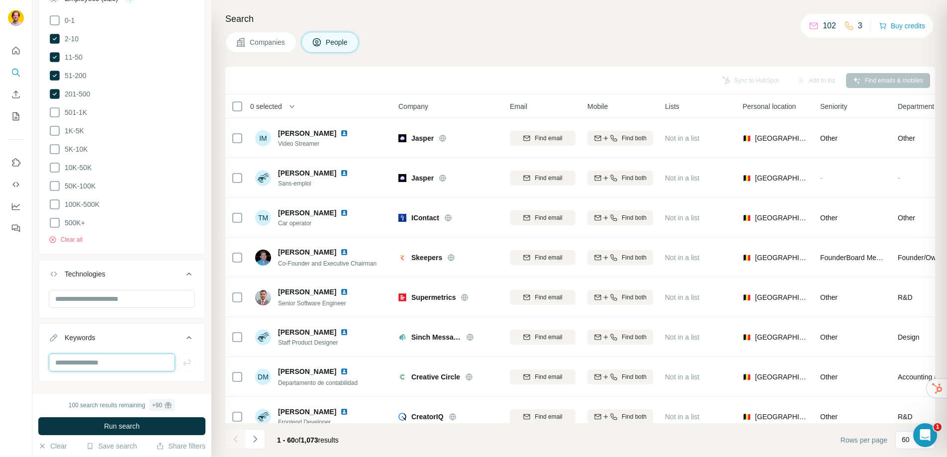
click at [88, 372] on input "text" at bounding box center [112, 363] width 126 height 18
type input "**********"
type input "******"
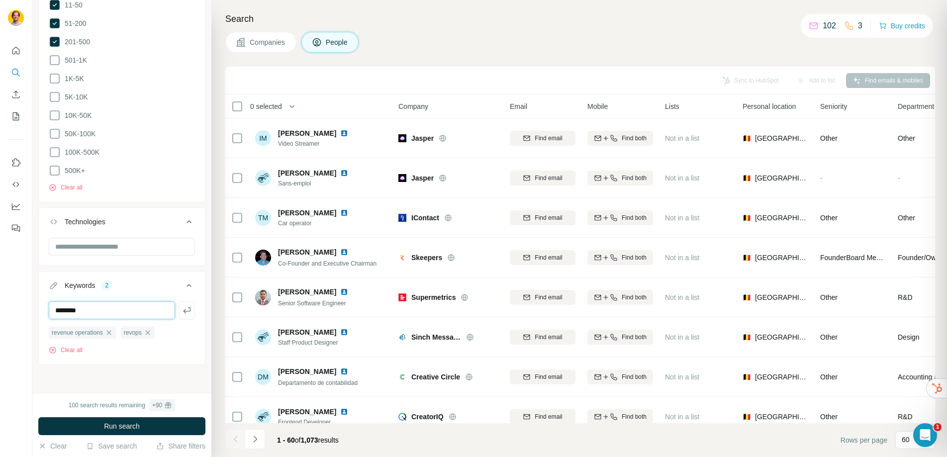
type input "*******"
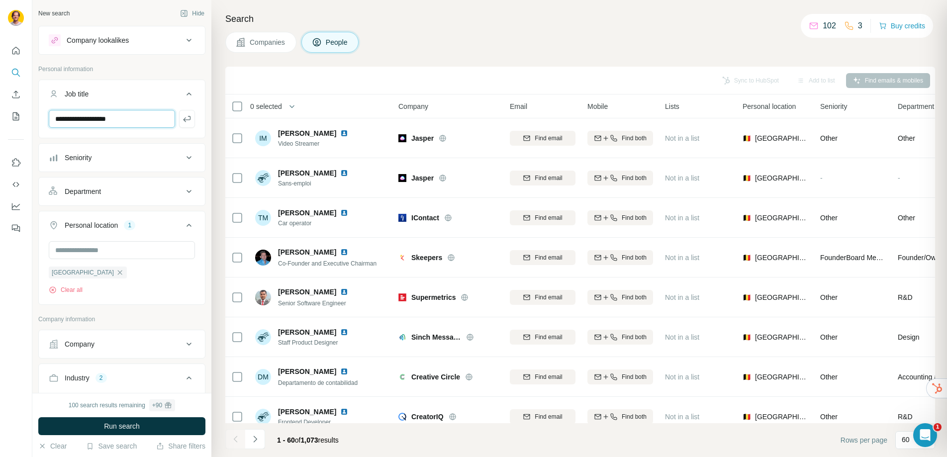
click at [133, 124] on input "**********" at bounding box center [112, 119] width 126 height 18
type input "**********"
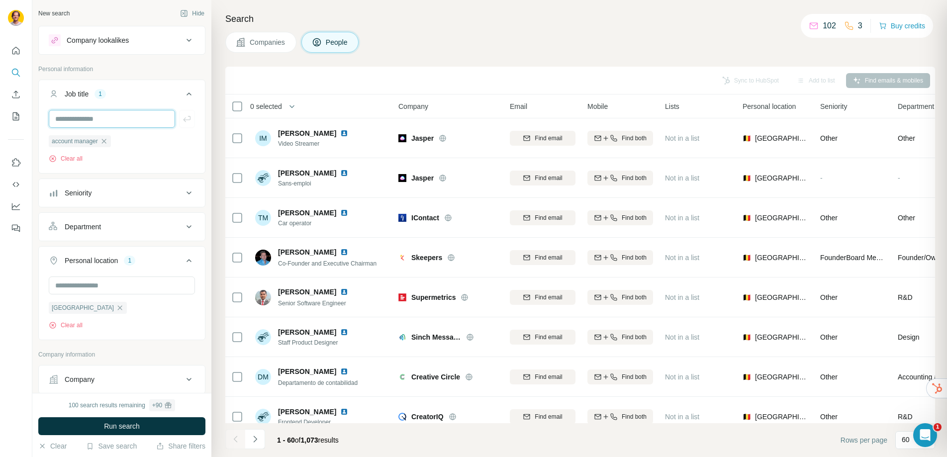
click at [116, 124] on input "text" at bounding box center [112, 119] width 126 height 18
type input "**********"
click at [123, 424] on span "Run search" at bounding box center [122, 426] width 36 height 10
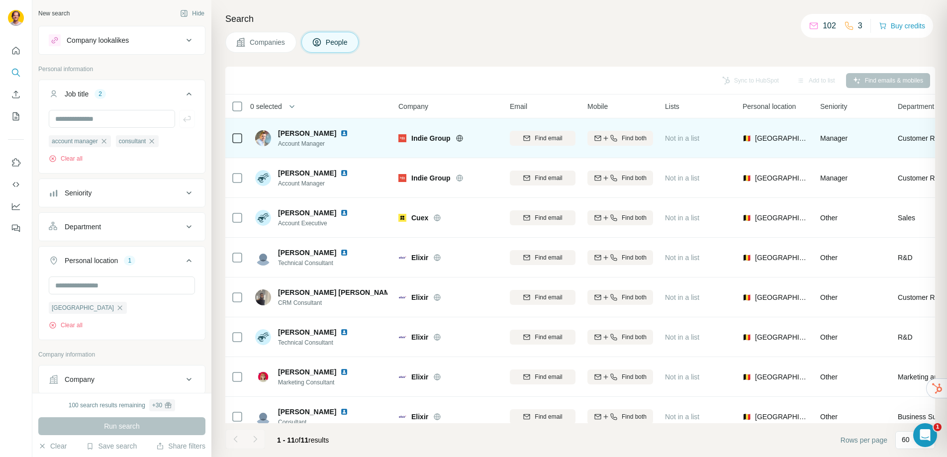
click at [348, 134] on img at bounding box center [344, 133] width 8 height 8
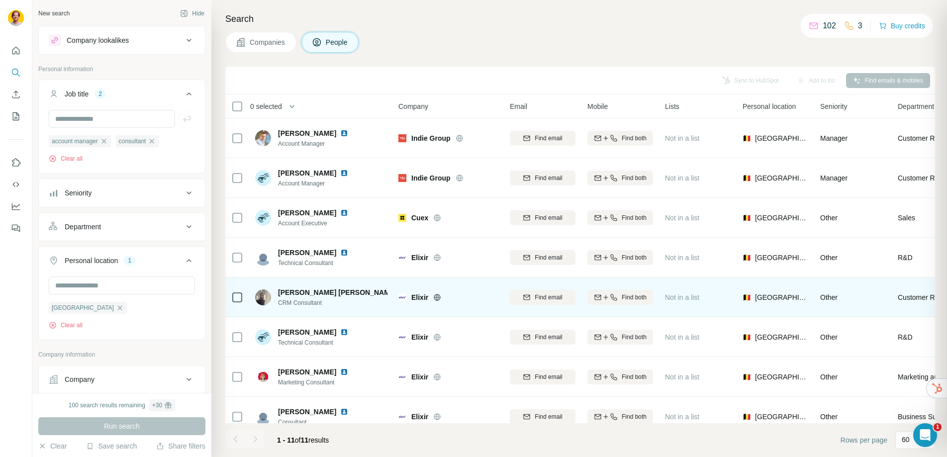
click at [401, 293] on img at bounding box center [405, 293] width 8 height 8
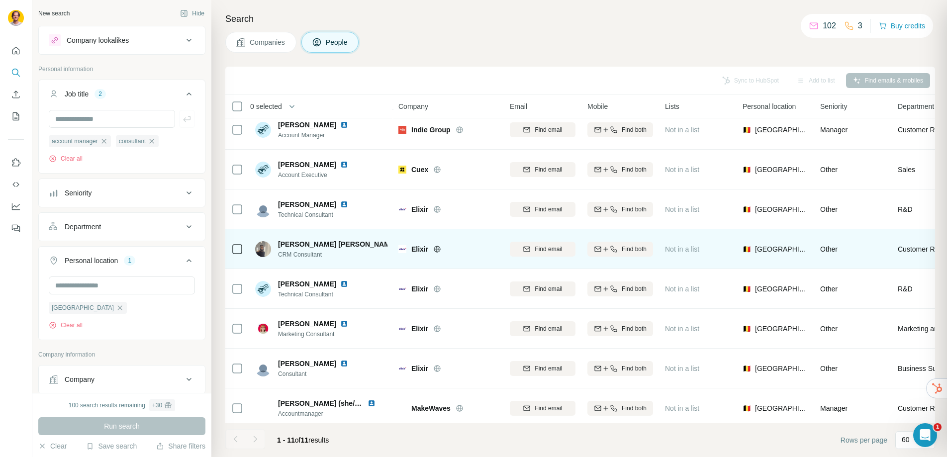
scroll to position [49, 0]
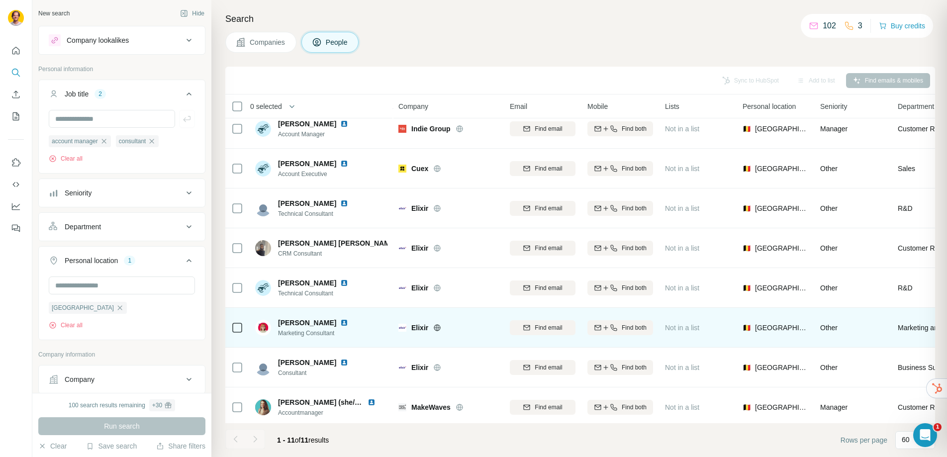
click at [340, 324] on img at bounding box center [344, 323] width 8 height 8
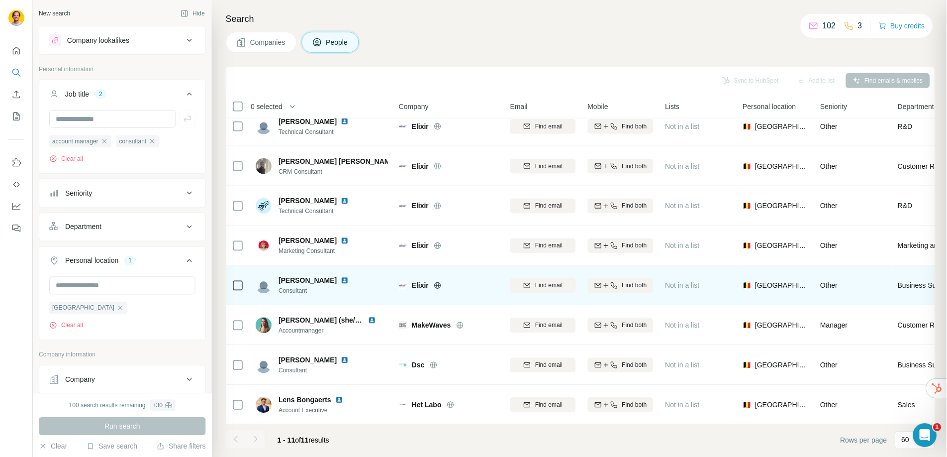
scroll to position [138, 0]
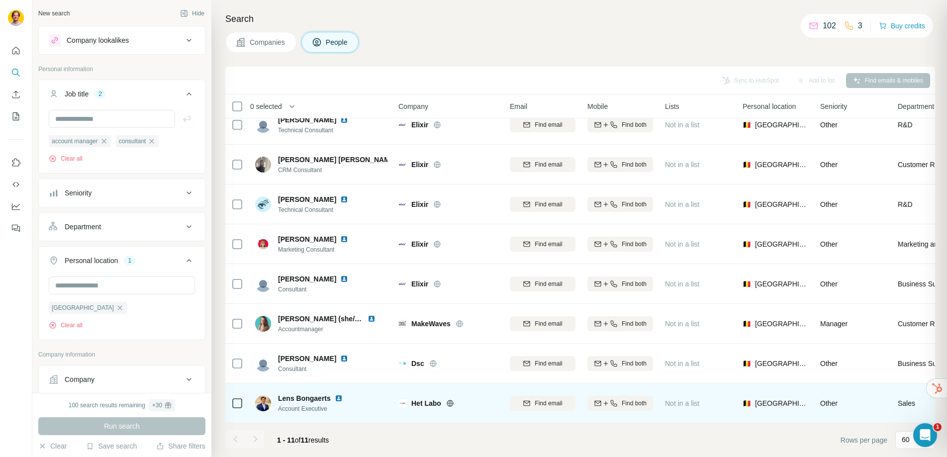
click at [339, 395] on img at bounding box center [339, 399] width 8 height 8
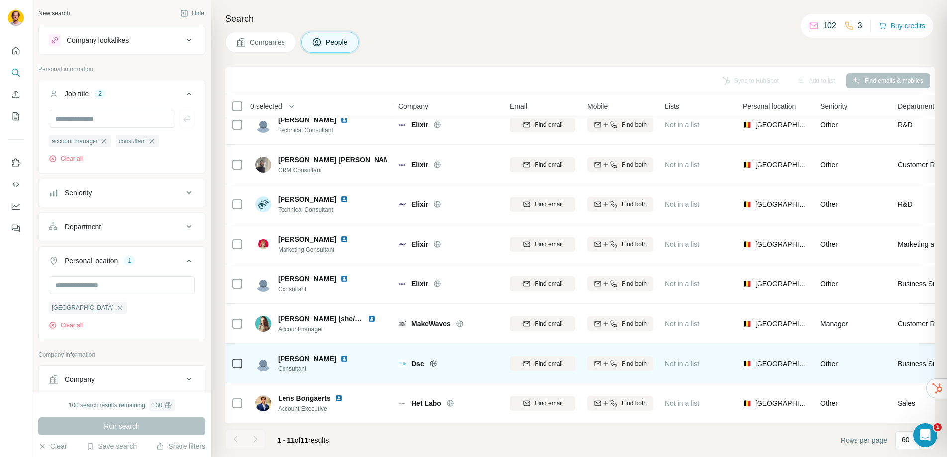
click at [348, 355] on img at bounding box center [344, 359] width 8 height 8
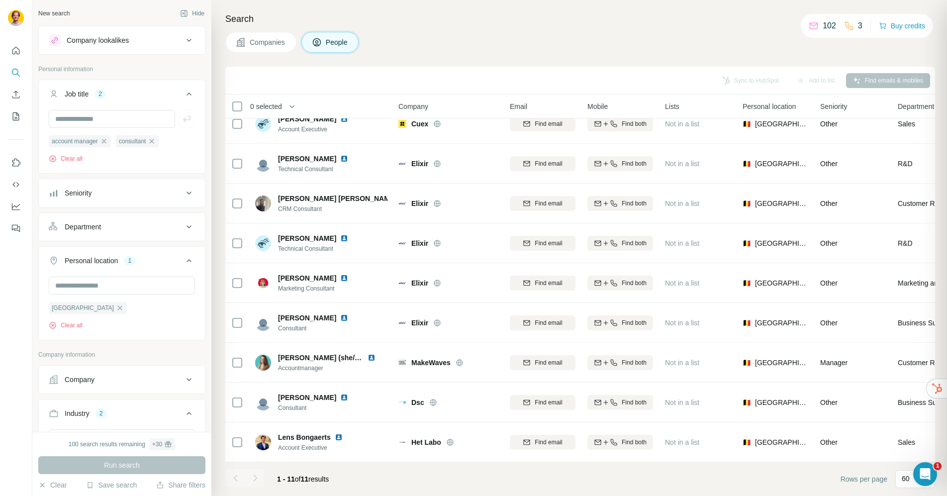
scroll to position [100, 0]
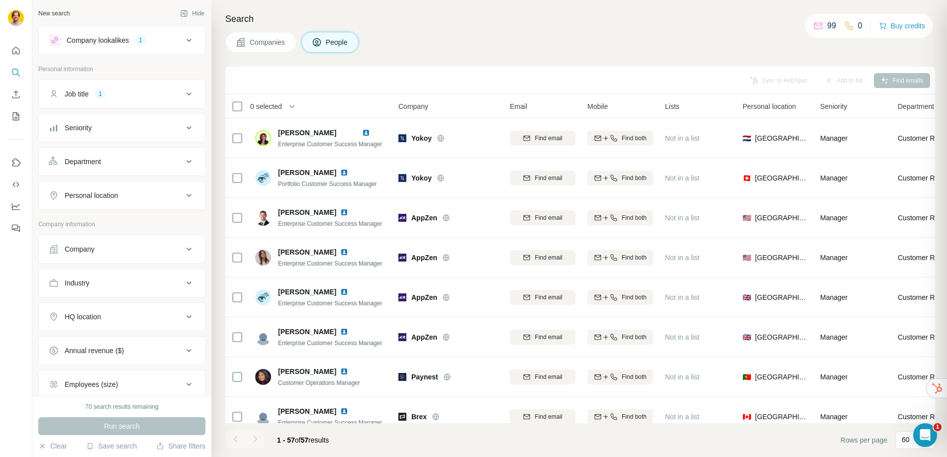
click at [121, 202] on button "Personal location" at bounding box center [122, 196] width 166 height 24
click at [117, 219] on input "text" at bounding box center [122, 220] width 146 height 18
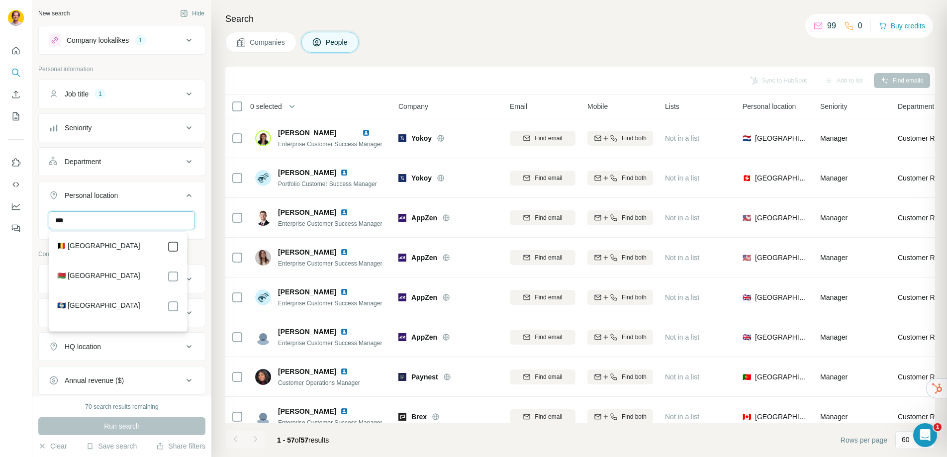
type input "***"
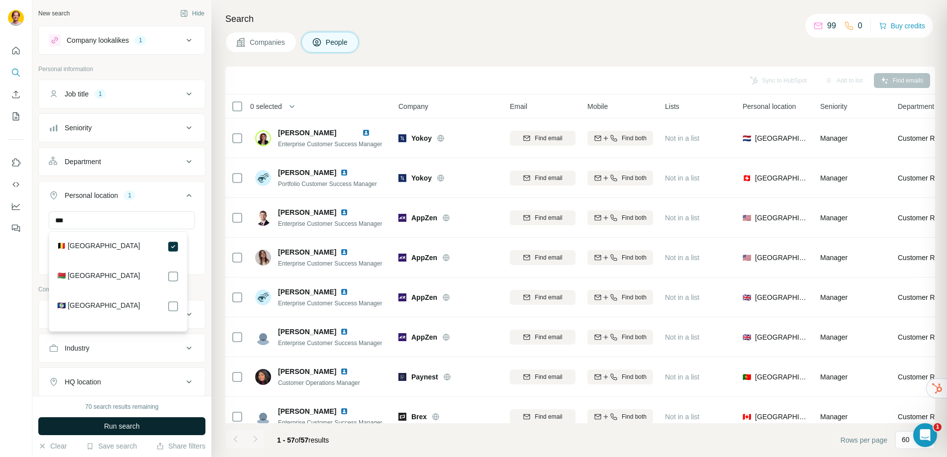
click at [147, 425] on button "Run search" at bounding box center [121, 426] width 167 height 18
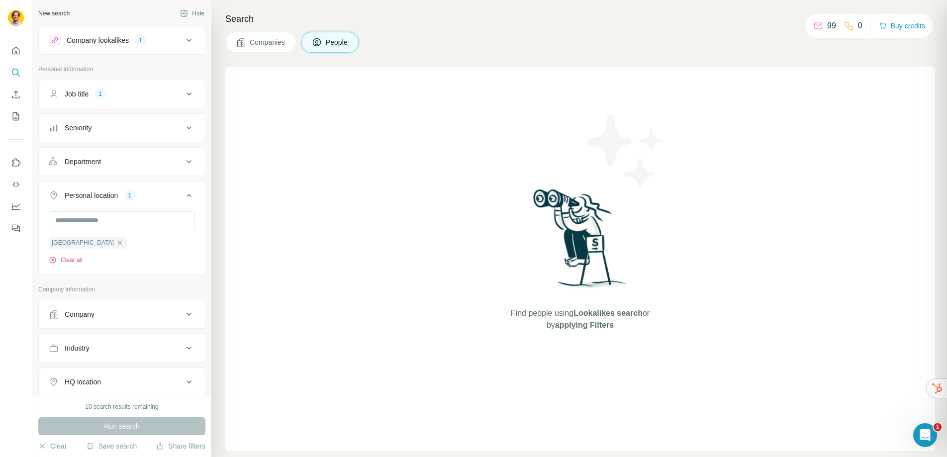
click at [78, 261] on button "Clear all" at bounding box center [66, 260] width 34 height 9
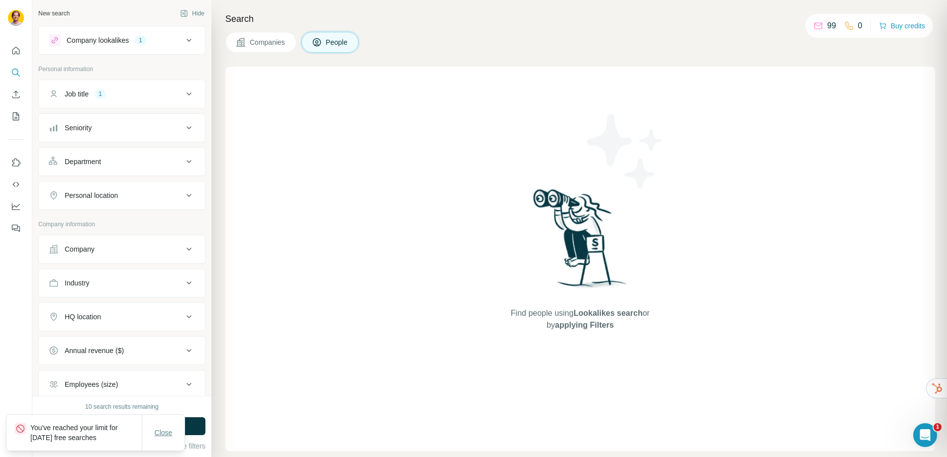
click at [167, 433] on span "Close" at bounding box center [164, 433] width 18 height 10
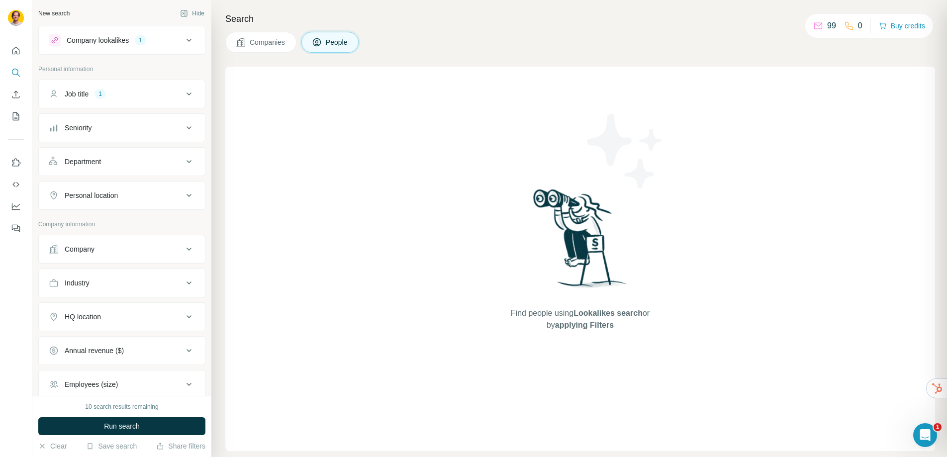
click at [545, 37] on div "Companies People" at bounding box center [580, 42] width 710 height 21
click at [545, 39] on div "Companies People" at bounding box center [580, 42] width 710 height 21
